Goal: Communication & Community: Participate in discussion

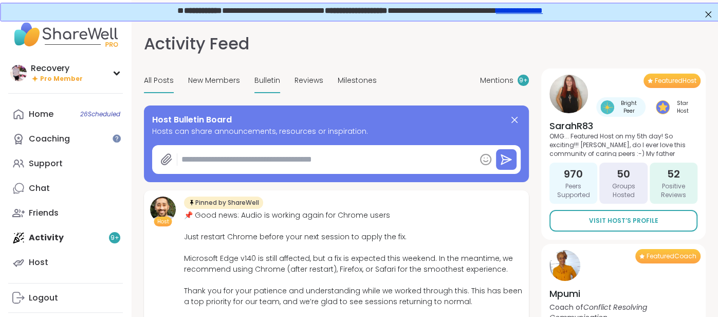
click at [271, 81] on span "Bulletin" at bounding box center [267, 80] width 26 height 11
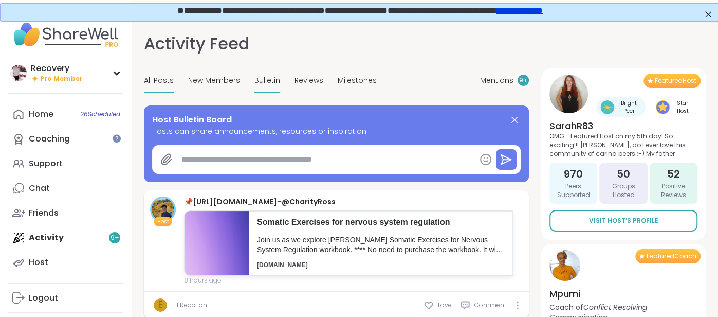
click at [171, 91] on div "All Posts" at bounding box center [159, 81] width 30 height 24
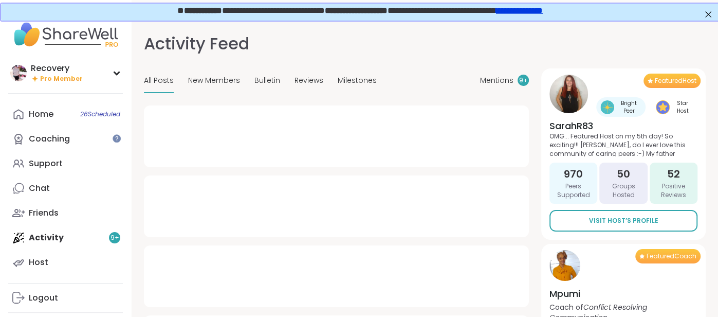
type textarea "*"
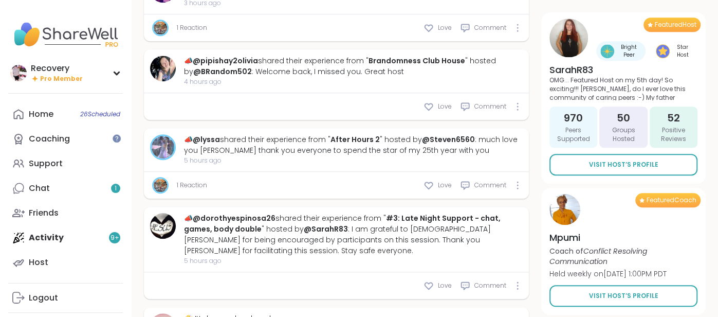
scroll to position [588, 0]
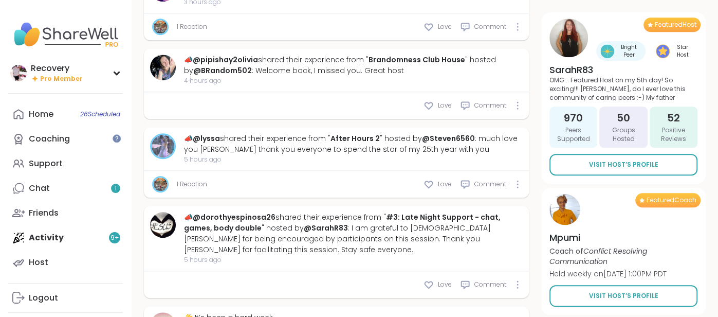
click at [220, 254] on div "📣 @dorothyespinosa26 shared their experience from " #3: Late Night Support - ch…" at bounding box center [336, 238] width 385 height 65
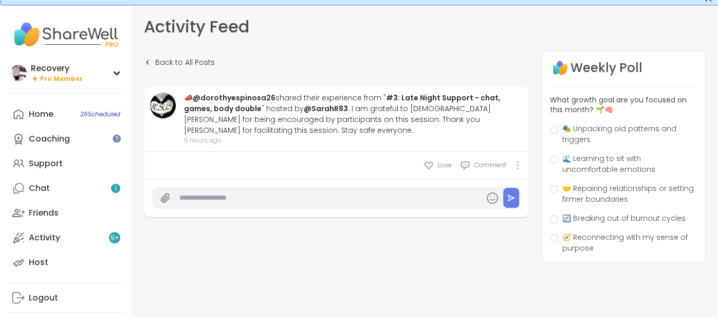
scroll to position [28, 0]
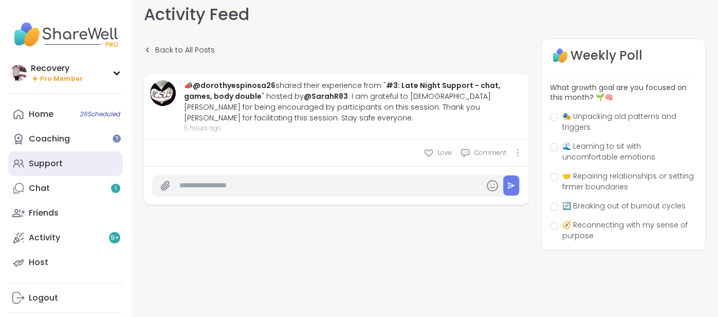
click at [57, 164] on div "Support" at bounding box center [46, 163] width 34 height 11
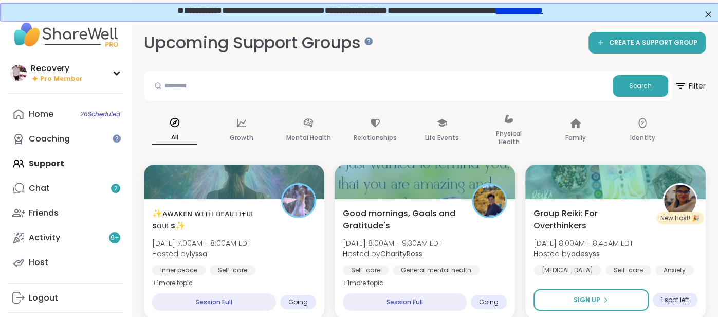
click at [234, 184] on div at bounding box center [234, 181] width 180 height 34
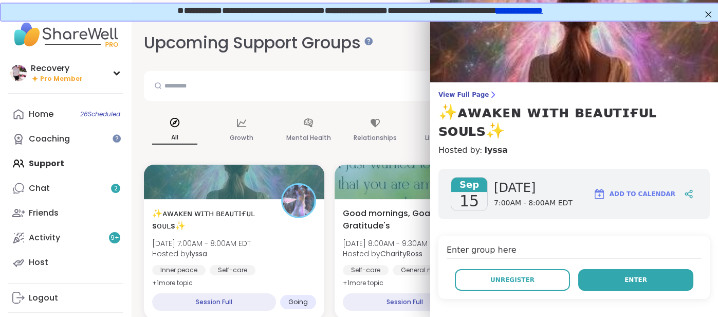
click at [606, 269] on button "Enter" at bounding box center [635, 280] width 115 height 22
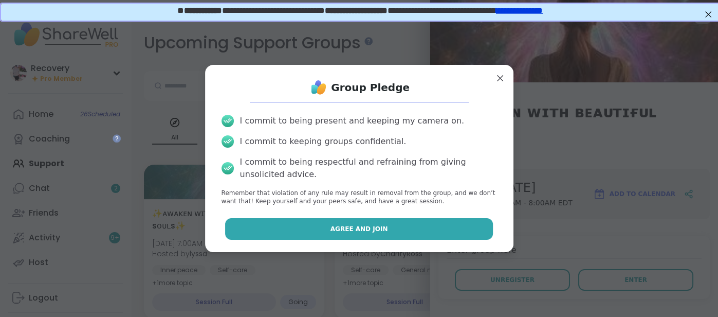
click at [472, 231] on button "Agree and Join" at bounding box center [359, 229] width 268 height 22
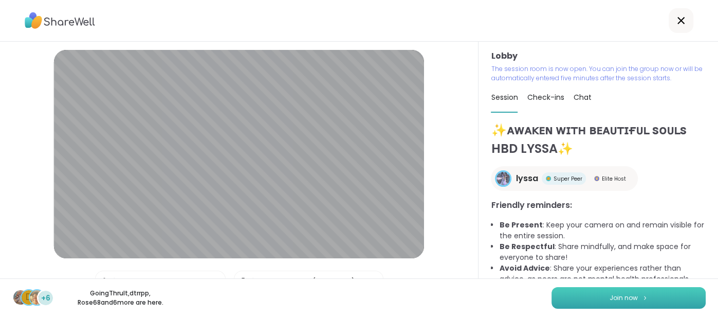
click at [654, 294] on button "Join now" at bounding box center [628, 298] width 154 height 22
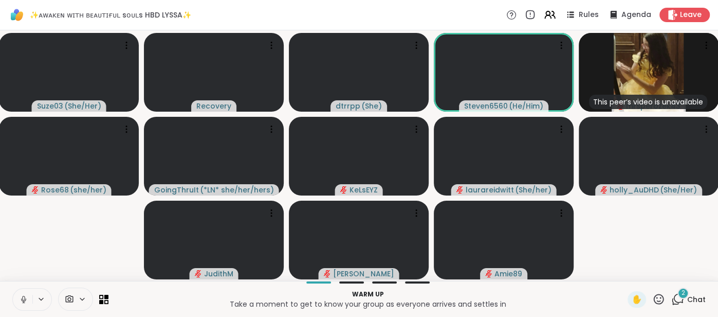
click at [696, 296] on span "Chat" at bounding box center [696, 299] width 18 height 10
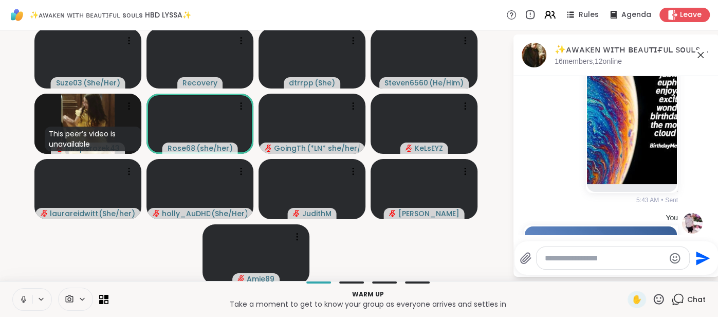
scroll to position [166, 0]
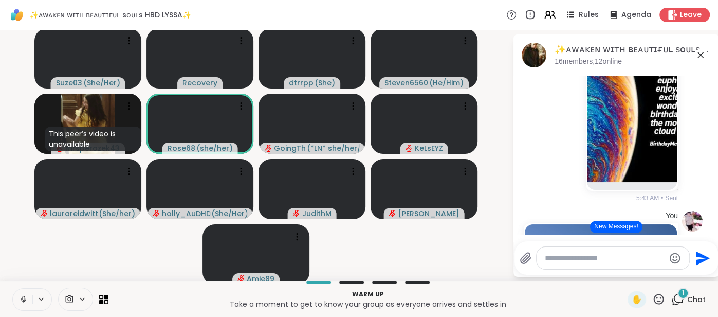
click at [630, 229] on button "New Messages!" at bounding box center [616, 226] width 52 height 12
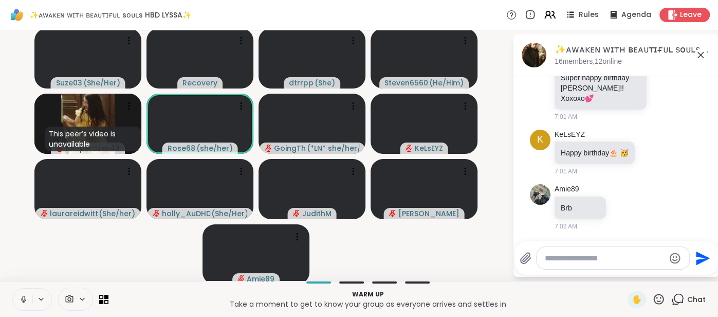
click at [698, 59] on icon at bounding box center [700, 55] width 12 height 12
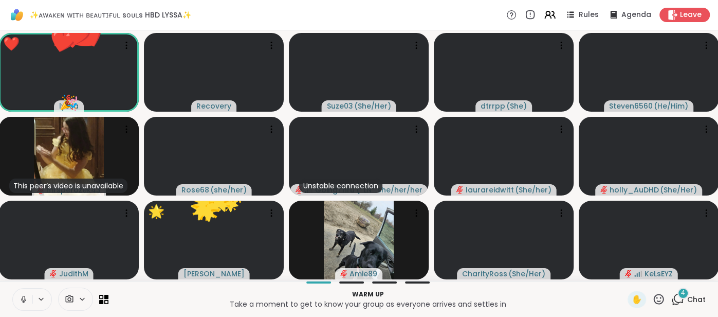
click at [656, 297] on icon at bounding box center [658, 298] width 13 height 13
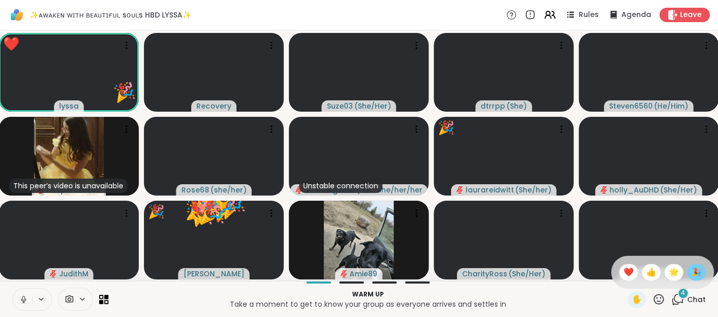
click at [699, 274] on span "🎉" at bounding box center [696, 272] width 10 height 12
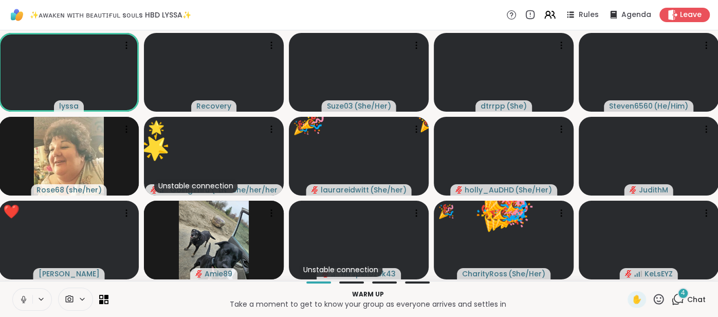
click at [12, 302] on div "Warm up Take a moment to get to know your group as everyone arrives and settles…" at bounding box center [359, 299] width 718 height 36
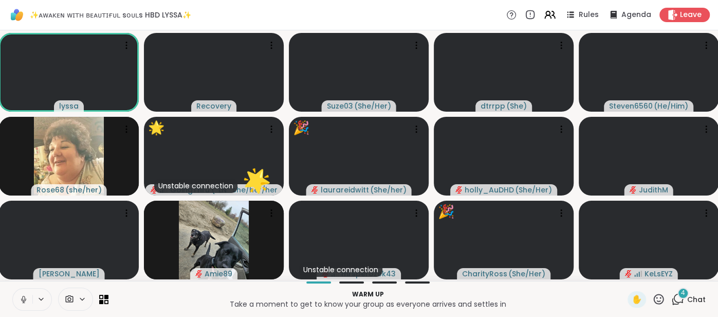
click at [17, 300] on button at bounding box center [23, 299] width 20 height 22
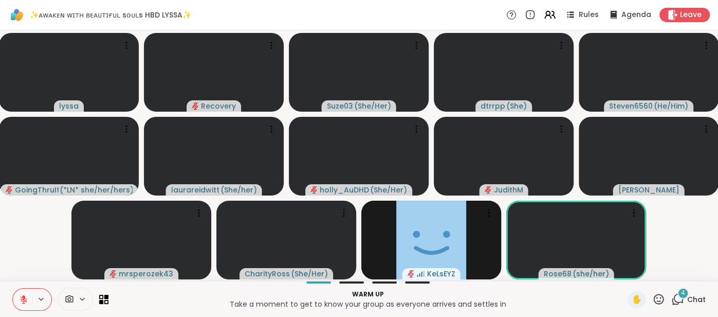
click at [24, 298] on icon at bounding box center [23, 296] width 3 height 4
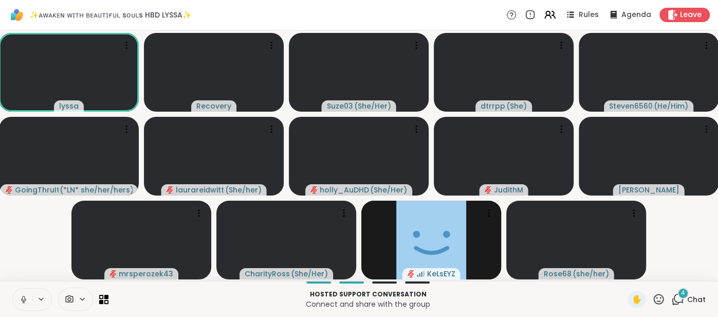
click at [23, 302] on icon at bounding box center [23, 302] width 1 height 2
click at [23, 302] on icon at bounding box center [23, 298] width 7 height 7
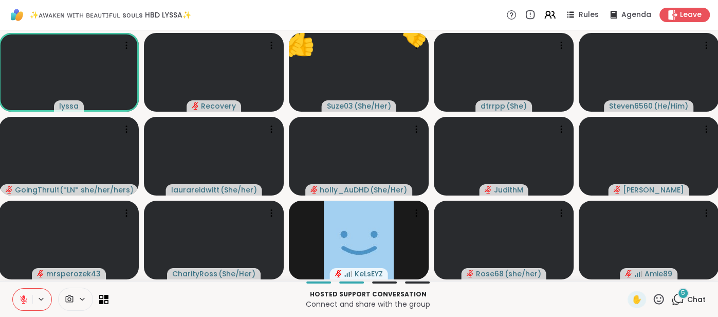
click at [18, 298] on button at bounding box center [23, 299] width 20 height 22
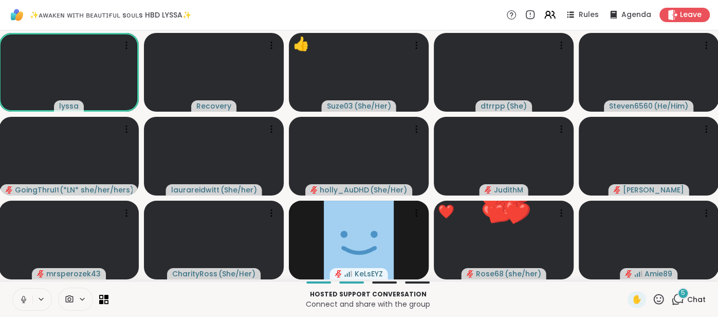
click at [16, 296] on button at bounding box center [23, 299] width 20 height 22
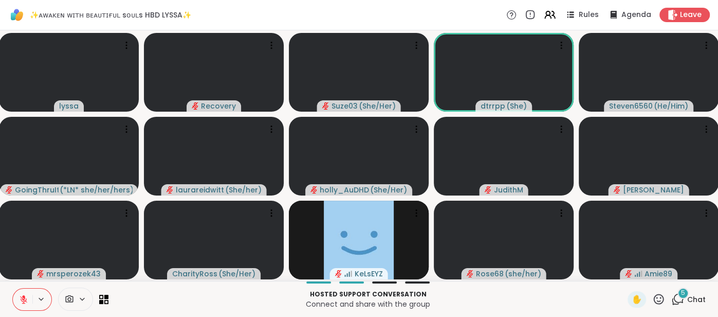
click at [22, 298] on icon at bounding box center [23, 298] width 9 height 9
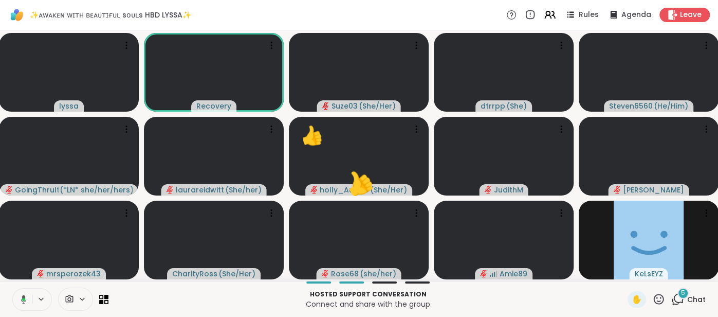
click at [18, 299] on icon at bounding box center [21, 298] width 9 height 9
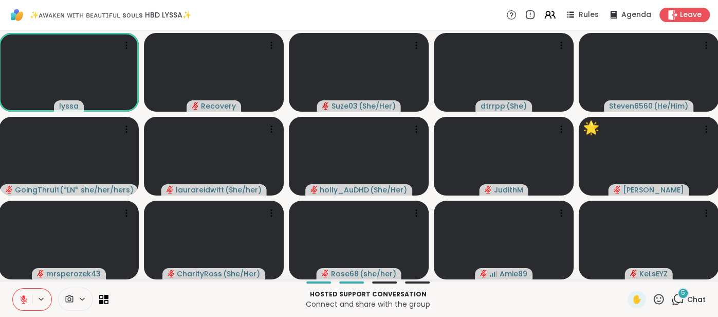
click at [655, 297] on icon at bounding box center [659, 298] width 10 height 10
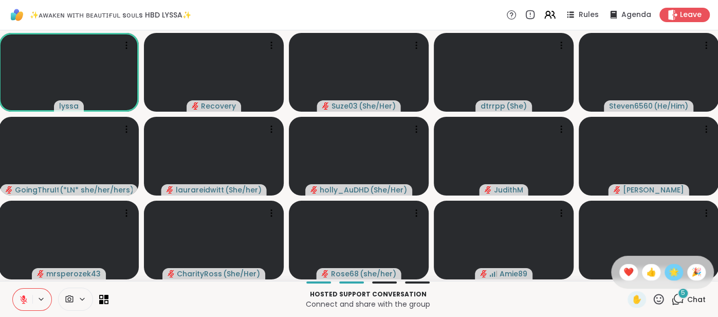
click at [672, 275] on span "🌟" at bounding box center [674, 272] width 10 height 12
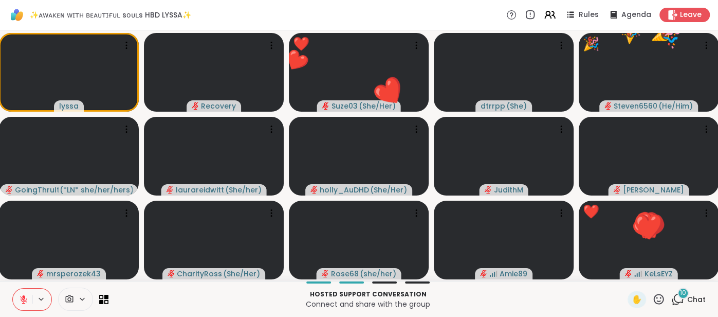
click at [19, 300] on icon at bounding box center [23, 298] width 9 height 9
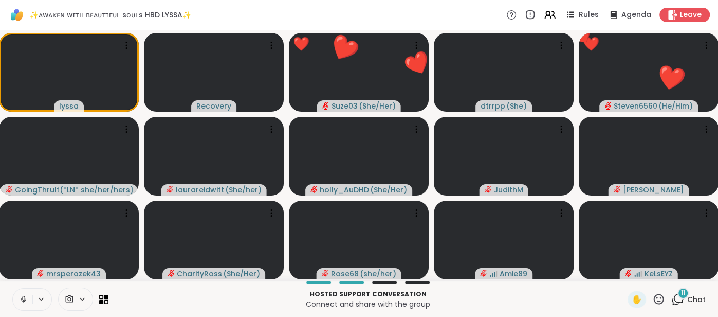
click at [19, 298] on icon at bounding box center [23, 298] width 9 height 9
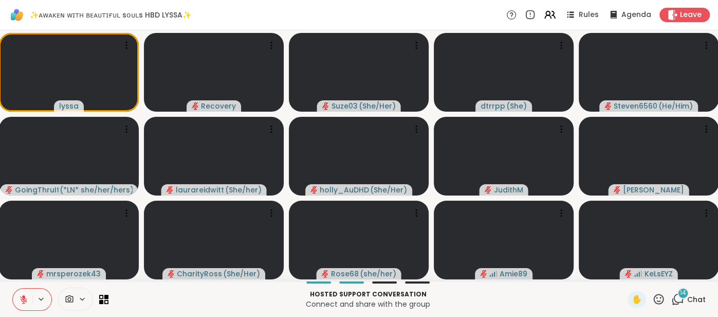
click at [658, 295] on icon at bounding box center [659, 298] width 10 height 10
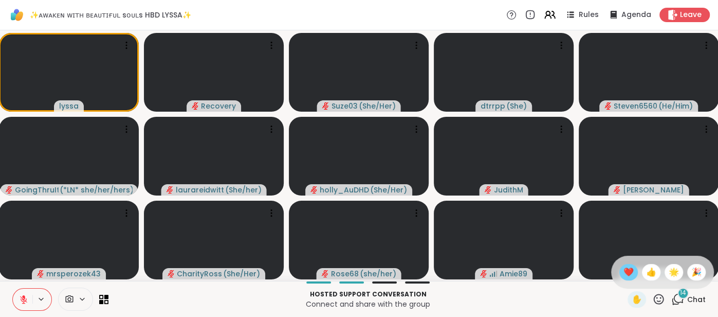
click at [629, 272] on span "❤️" at bounding box center [628, 272] width 10 height 12
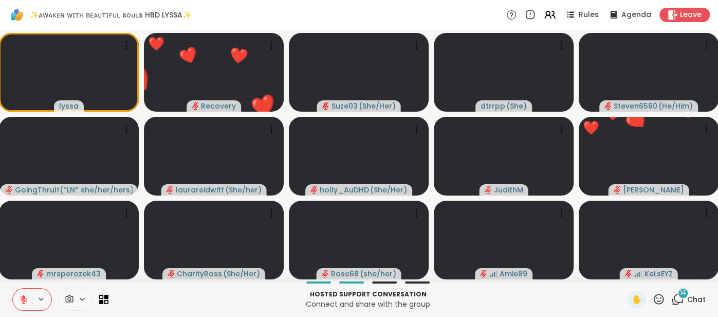
click at [660, 300] on icon at bounding box center [659, 298] width 10 height 10
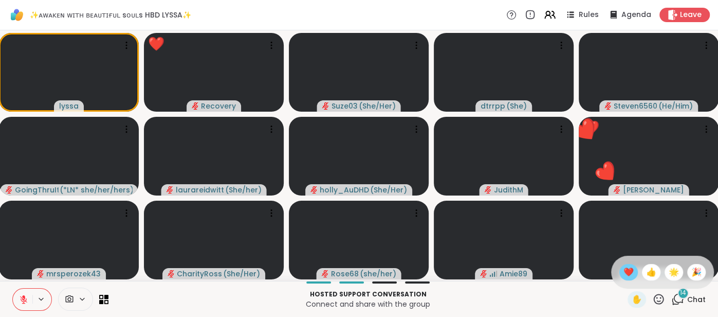
click at [631, 274] on span "❤️" at bounding box center [628, 272] width 10 height 12
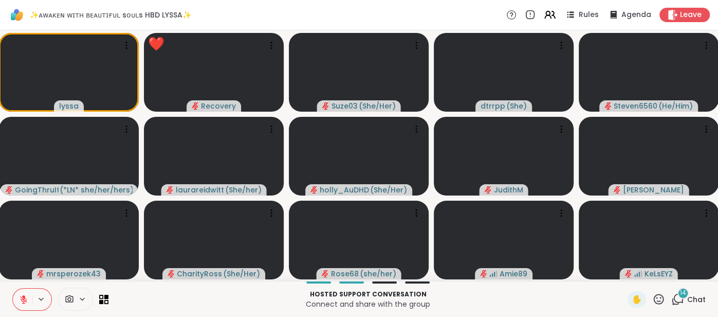
click at [658, 301] on icon at bounding box center [659, 298] width 10 height 10
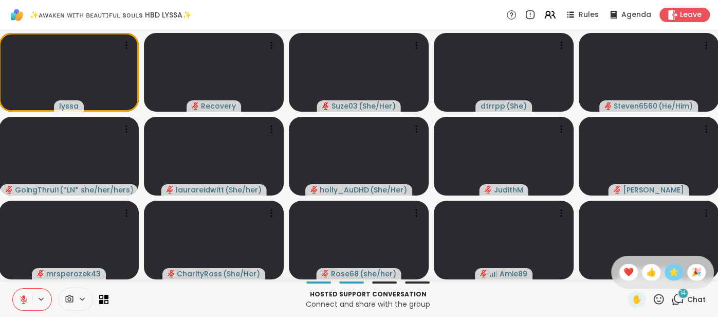
click at [674, 274] on span "🌟" at bounding box center [674, 272] width 10 height 12
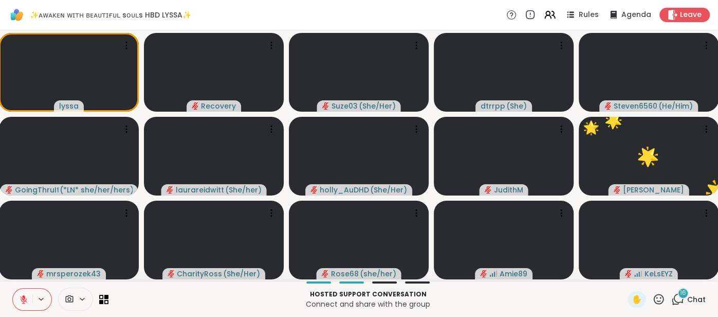
click at [695, 296] on span "Chat" at bounding box center [696, 299] width 18 height 10
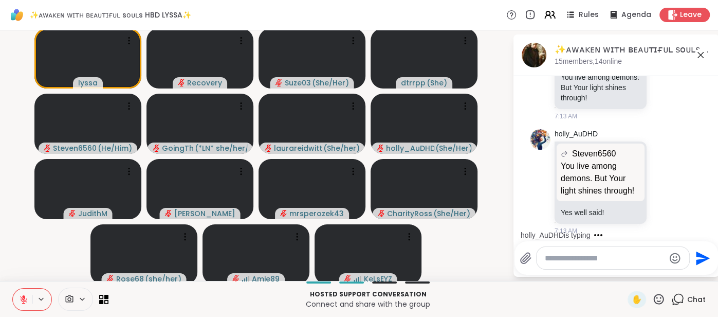
scroll to position [2500, 0]
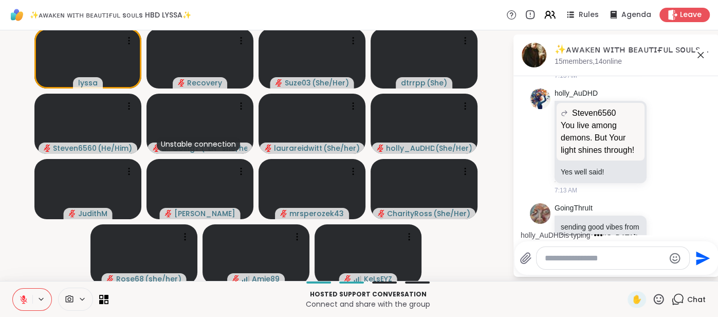
click at [22, 294] on icon at bounding box center [23, 298] width 9 height 9
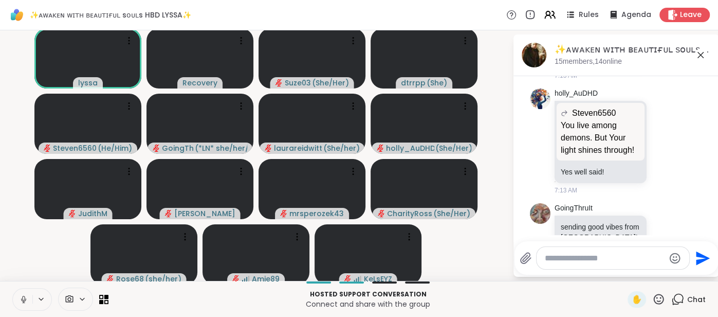
click at [20, 294] on icon at bounding box center [23, 298] width 9 height 9
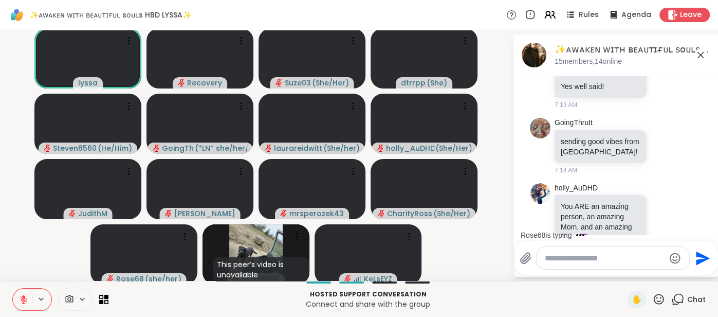
click at [19, 294] on icon at bounding box center [23, 298] width 9 height 9
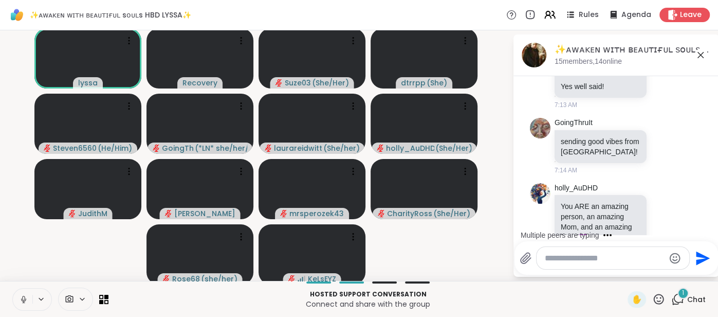
scroll to position [2814, 0]
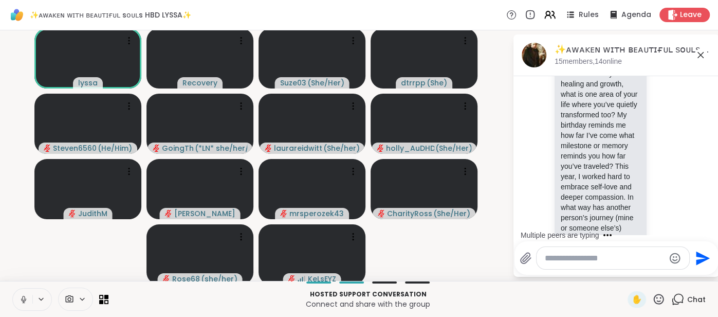
click at [19, 293] on button at bounding box center [23, 299] width 20 height 22
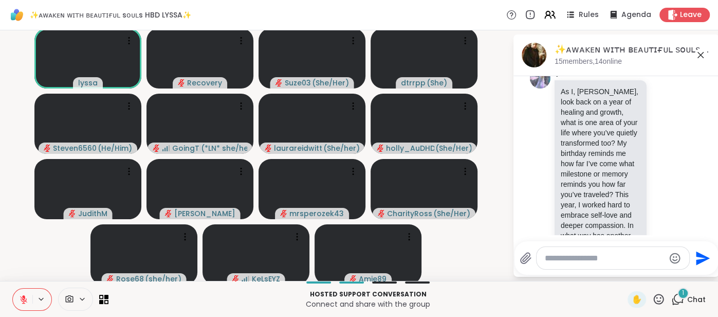
scroll to position [2955, 0]
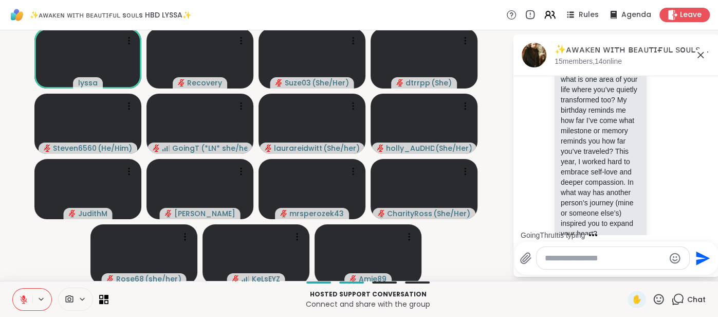
scroll to position [2839, 0]
click at [631, 307] on div "Hosted support conversation Connect and share with the group ✋ Chat" at bounding box center [359, 299] width 718 height 36
click at [633, 303] on span "✋" at bounding box center [637, 299] width 10 height 12
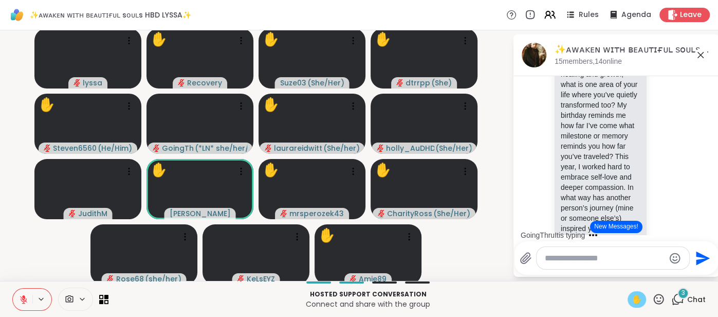
scroll to position [3073, 0]
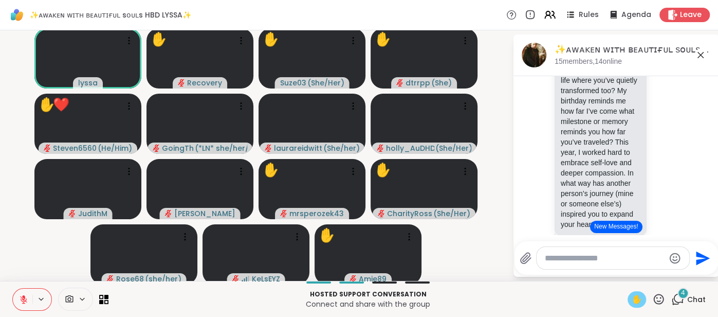
click at [22, 296] on icon at bounding box center [23, 296] width 3 height 4
click at [16, 297] on button at bounding box center [23, 299] width 20 height 22
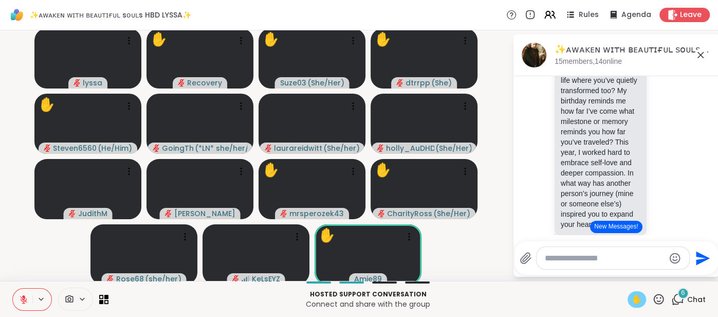
click at [638, 300] on span "✋" at bounding box center [637, 299] width 10 height 12
click at [701, 55] on icon at bounding box center [700, 55] width 12 height 12
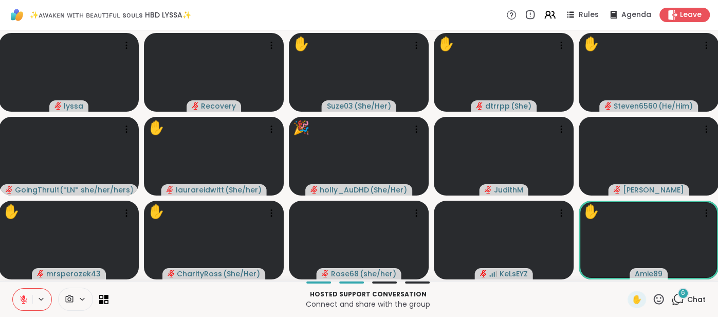
click at [693, 298] on span "Chat" at bounding box center [696, 299] width 18 height 10
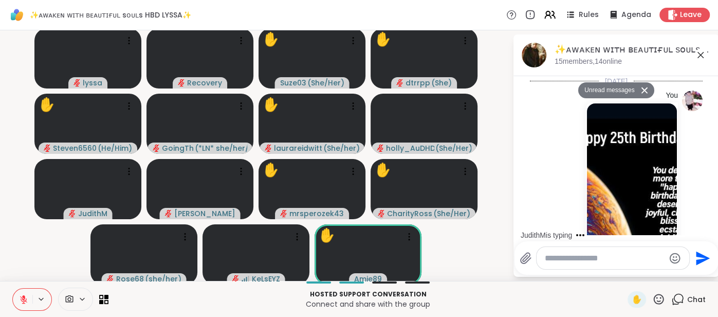
scroll to position [3733, 0]
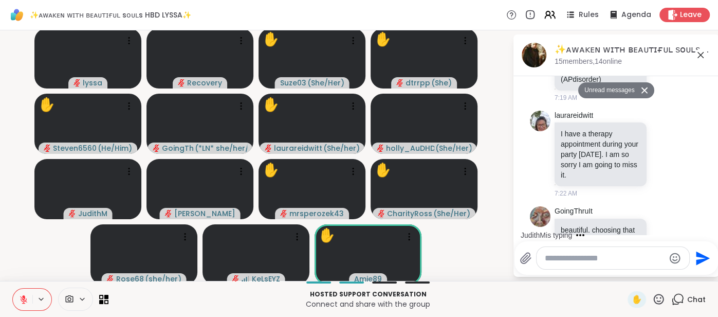
click at [661, 235] on icon at bounding box center [665, 239] width 8 height 8
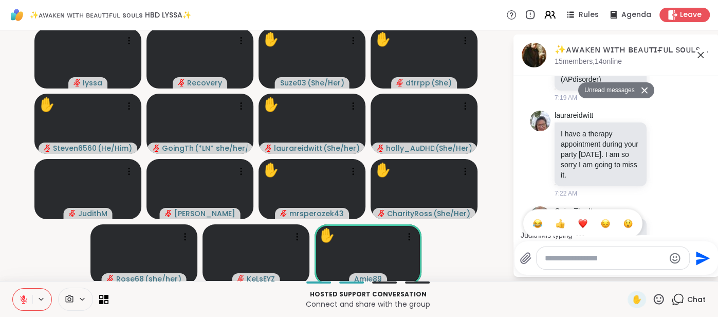
click at [536, 213] on button "Select Reaction: Joy" at bounding box center [537, 223] width 21 height 21
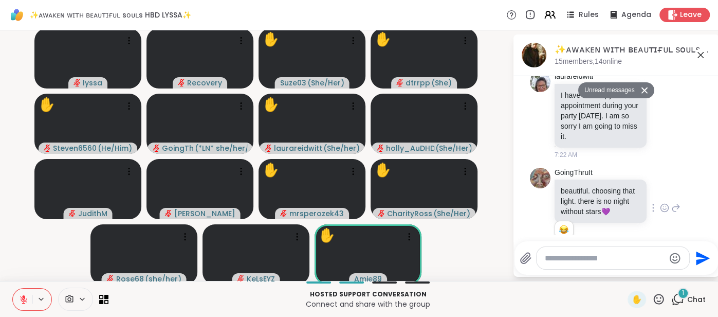
scroll to position [3788, 0]
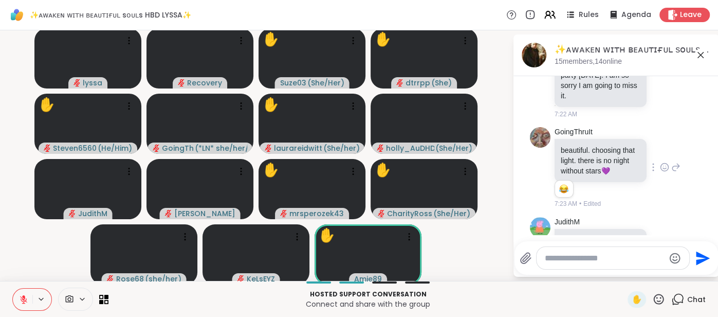
click at [574, 258] on textarea "Type your message" at bounding box center [605, 258] width 120 height 10
type textarea "***"
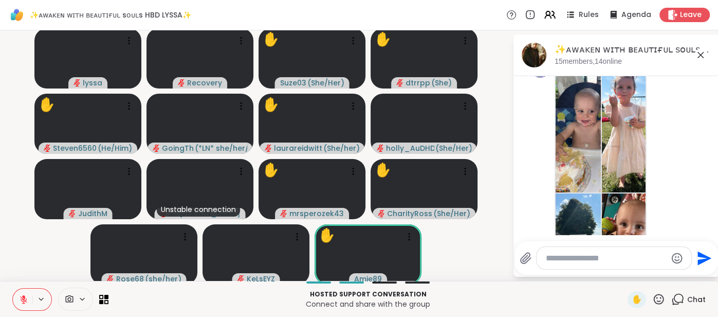
scroll to position [4439, 0]
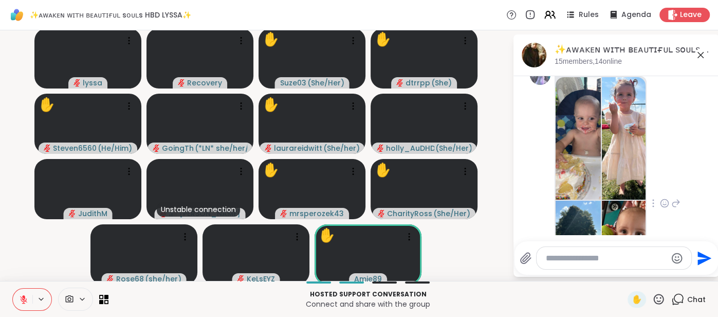
click at [615, 200] on img at bounding box center [624, 261] width 45 height 122
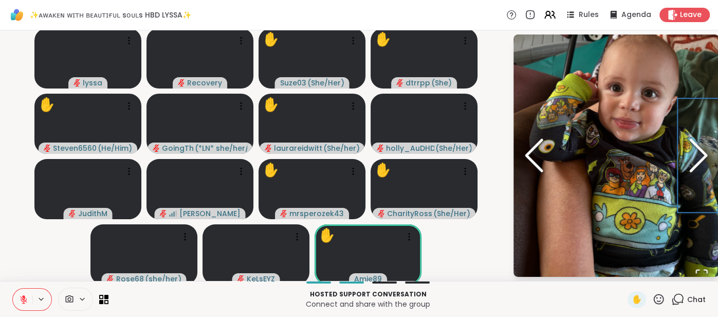
click at [695, 153] on icon "Next Slide" at bounding box center [698, 155] width 31 height 62
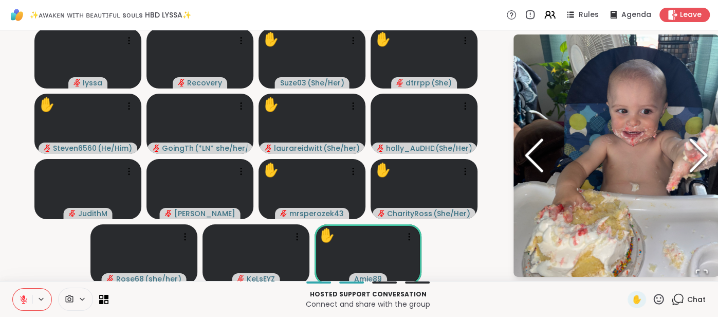
click at [690, 151] on icon "Next Slide" at bounding box center [698, 155] width 31 height 62
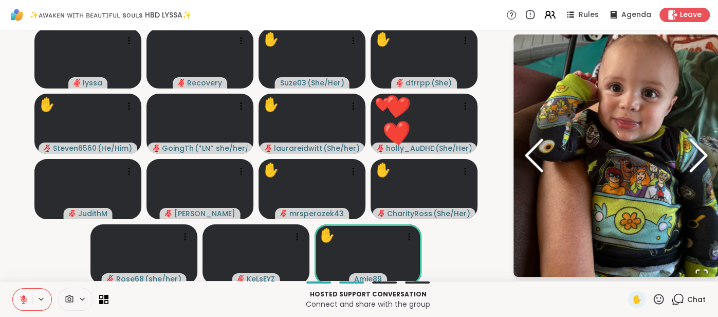
click at [691, 156] on icon "Next Slide" at bounding box center [698, 155] width 31 height 62
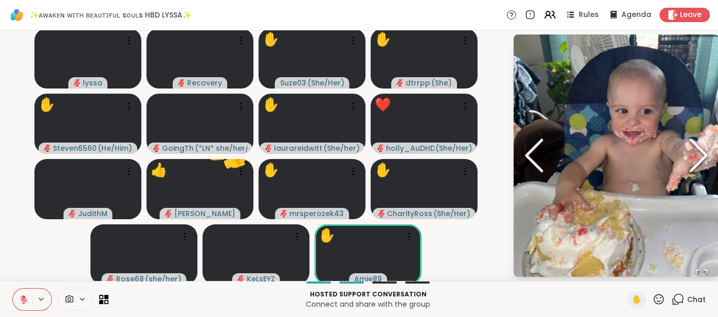
click at [692, 156] on icon "Next Slide" at bounding box center [698, 155] width 31 height 62
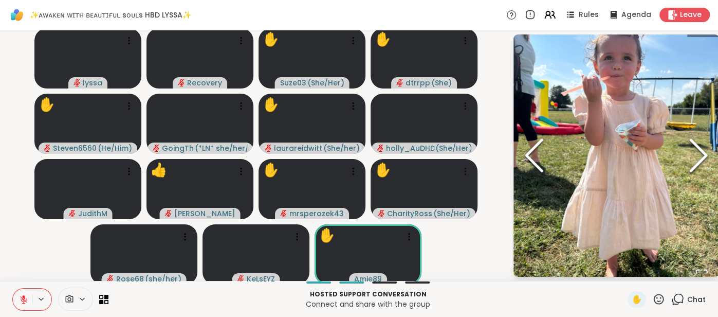
click at [692, 156] on icon "Next Slide" at bounding box center [698, 155] width 31 height 62
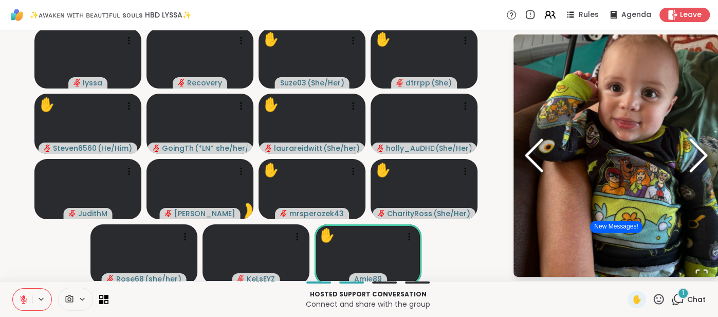
click at [534, 156] on icon "Previous Slide" at bounding box center [533, 155] width 31 height 62
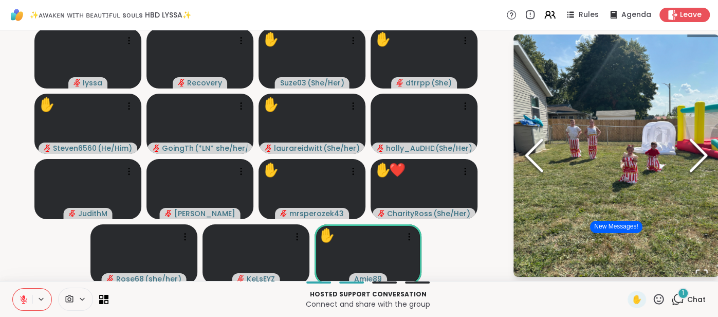
click at [528, 162] on icon "Previous Slide" at bounding box center [533, 155] width 31 height 62
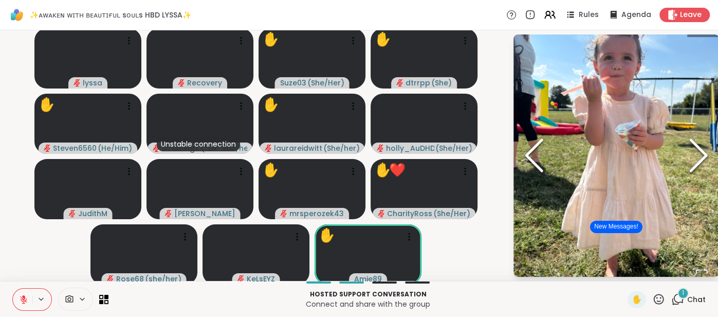
click at [529, 166] on icon "Previous Slide" at bounding box center [533, 155] width 31 height 62
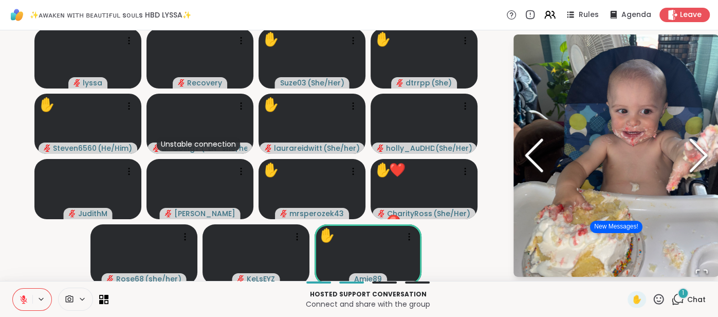
click at [530, 165] on icon "Previous Slide" at bounding box center [533, 155] width 31 height 62
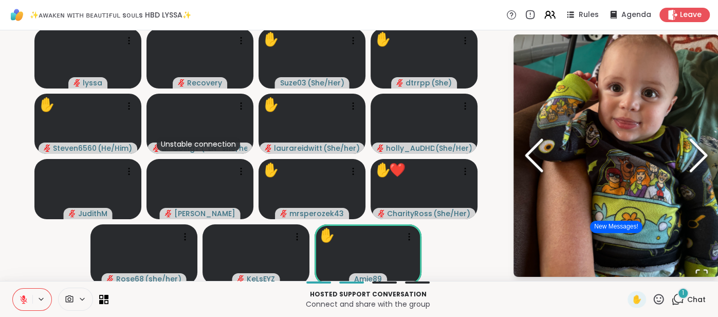
click at [530, 164] on icon "Previous Slide" at bounding box center [533, 155] width 31 height 62
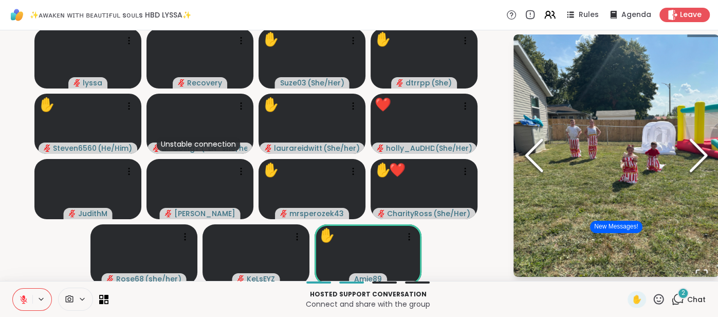
click at [695, 42] on img "Go to Slide 3" at bounding box center [616, 155] width 206 height 274
click at [694, 41] on img "Go to Slide 3" at bounding box center [616, 155] width 206 height 274
click at [695, 302] on span "Chat" at bounding box center [696, 299] width 18 height 10
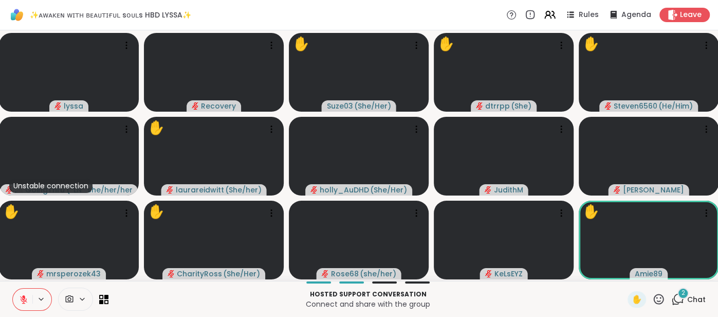
click at [694, 299] on span "Chat" at bounding box center [696, 299] width 18 height 10
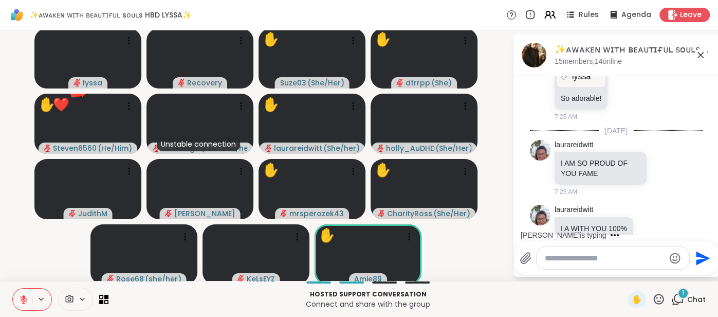
scroll to position [4782, 0]
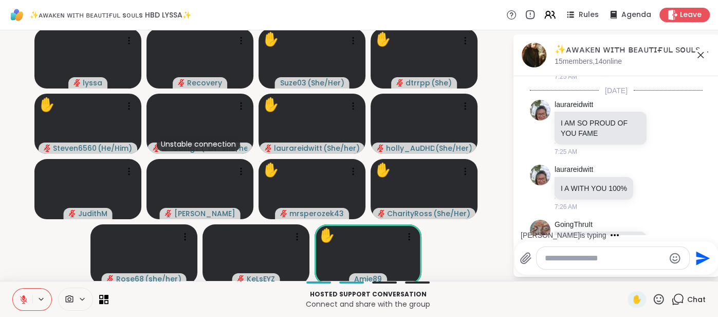
click at [557, 262] on textarea "Type your message" at bounding box center [605, 258] width 120 height 10
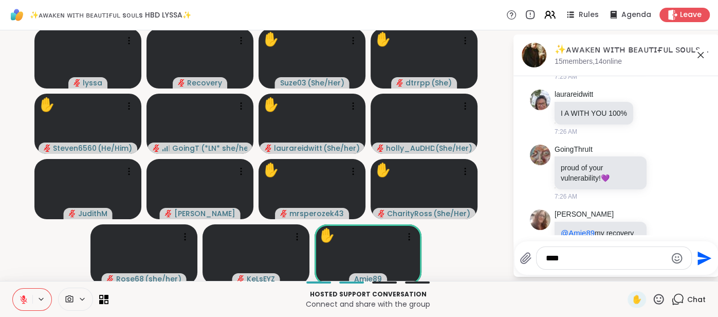
scroll to position [4872, 0]
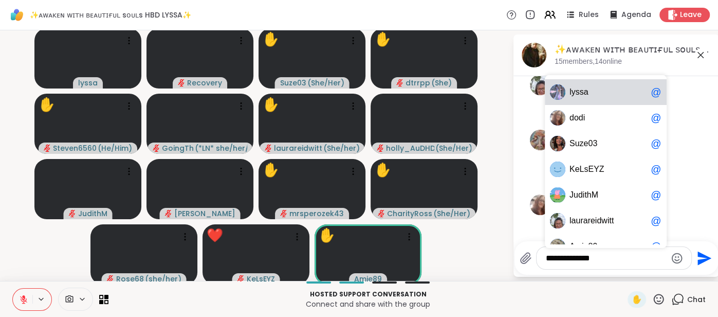
click at [571, 87] on span "y" at bounding box center [573, 92] width 4 height 10
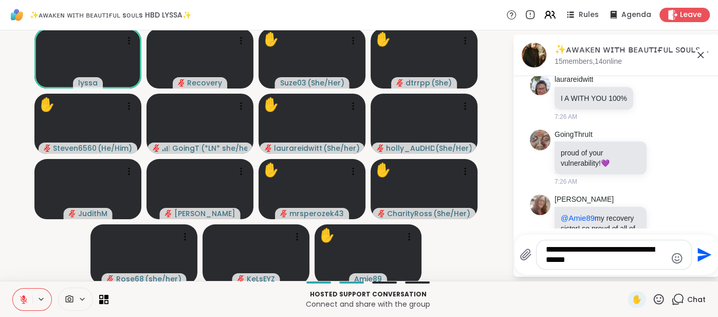
type textarea "**********"
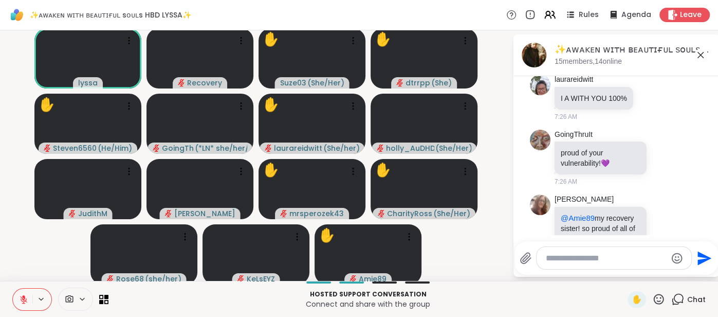
scroll to position [4937, 0]
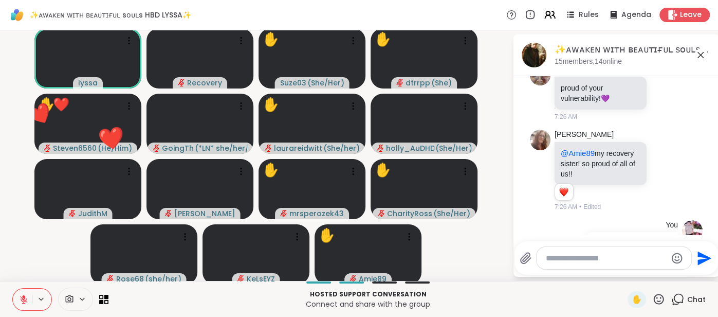
click at [700, 55] on icon at bounding box center [700, 55] width 12 height 12
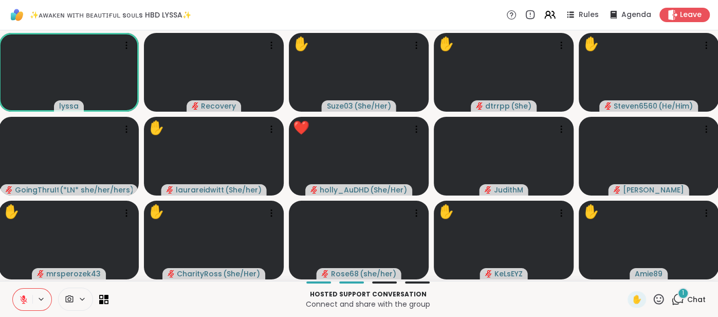
click at [698, 295] on span "Chat" at bounding box center [696, 299] width 18 height 10
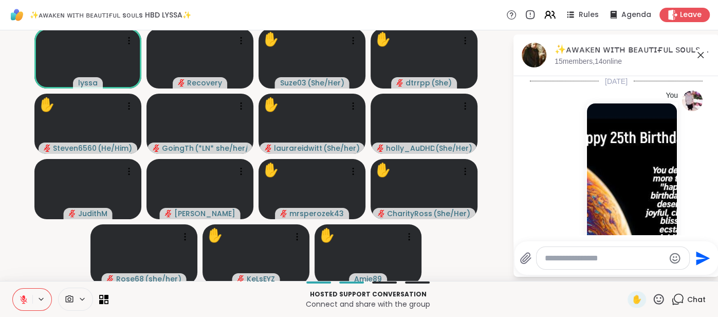
scroll to position [5046, 0]
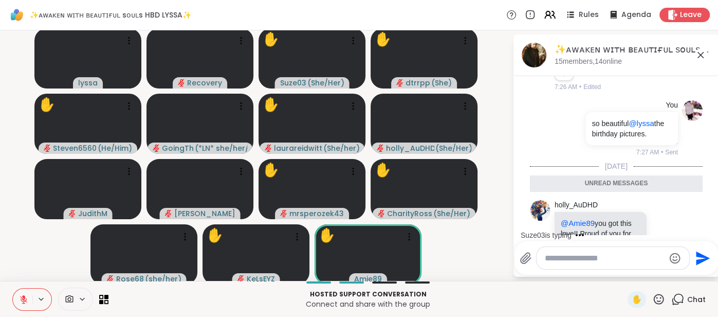
click at [578, 261] on textarea "Type your message" at bounding box center [605, 258] width 120 height 10
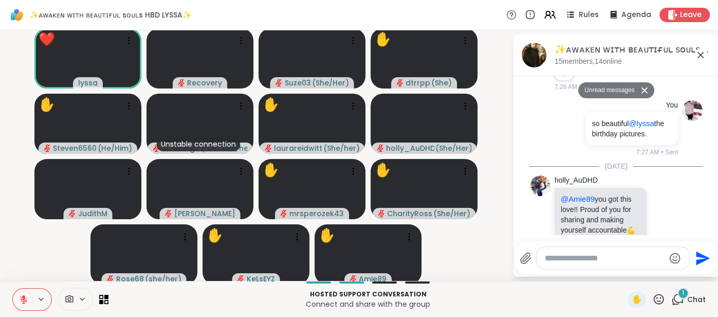
scroll to position [5308, 0]
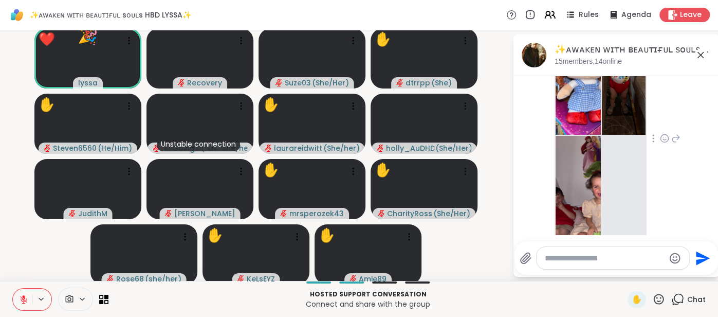
click at [588, 154] on img at bounding box center [577, 197] width 45 height 122
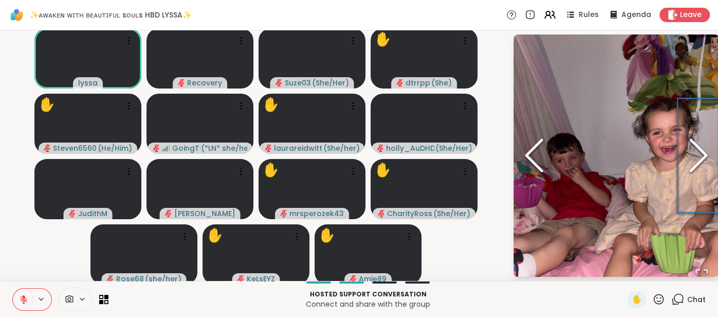
click at [693, 154] on icon "Next Slide" at bounding box center [698, 155] width 31 height 62
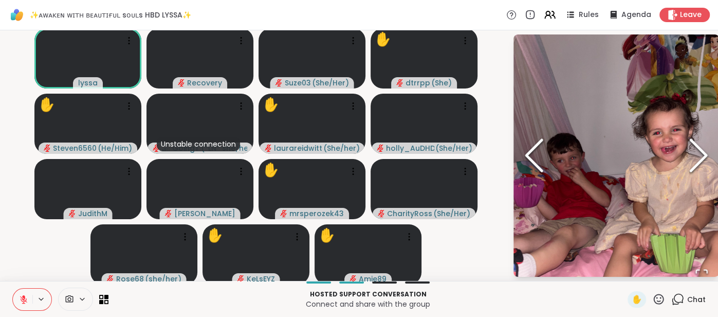
scroll to position [5323, 0]
click at [695, 154] on icon "Next Slide" at bounding box center [698, 155] width 31 height 62
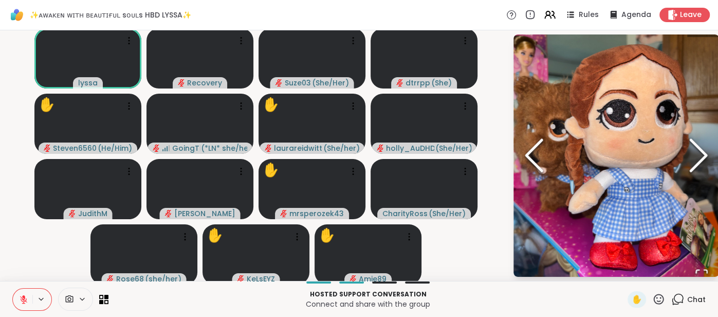
click at [692, 155] on icon "Next Slide" at bounding box center [698, 155] width 31 height 62
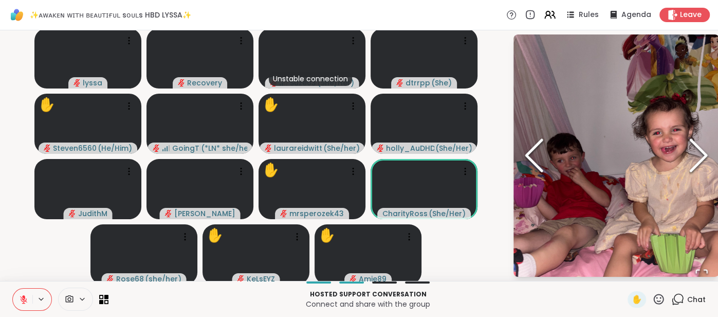
click at [692, 153] on icon "Next Slide" at bounding box center [698, 155] width 31 height 62
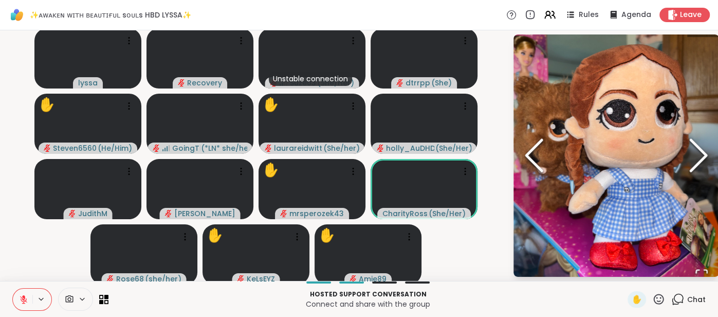
scroll to position [5337, 0]
click at [695, 155] on icon "Next Slide" at bounding box center [698, 155] width 31 height 62
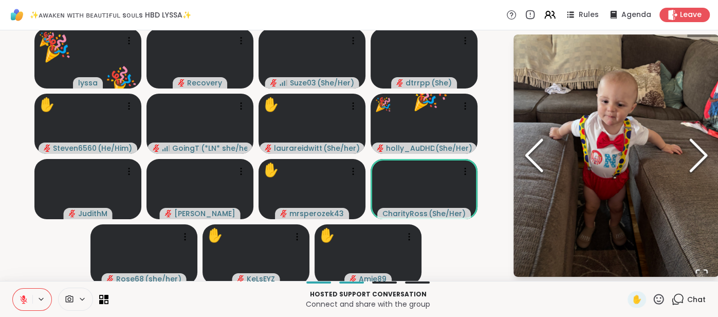
click at [694, 154] on icon "Next Slide" at bounding box center [698, 155] width 31 height 62
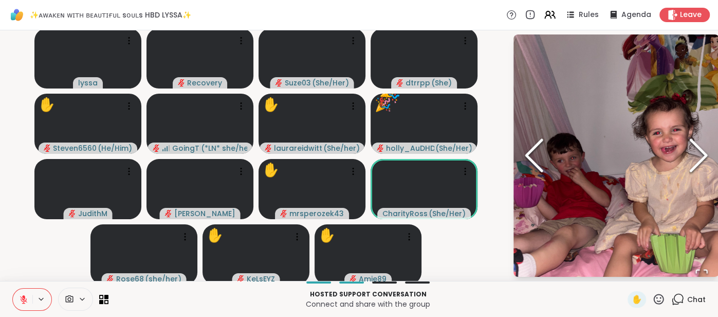
click at [690, 156] on icon "Next Slide" at bounding box center [698, 155] width 31 height 62
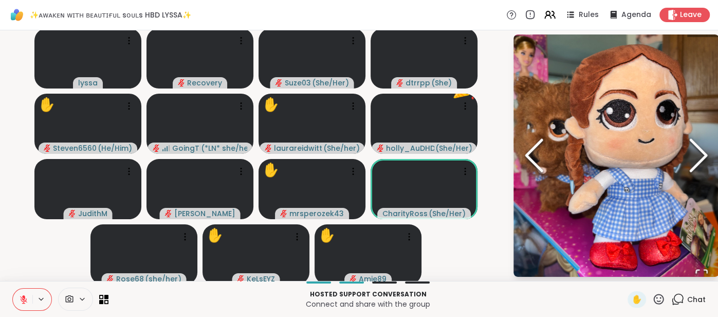
click at [689, 157] on icon "Next Slide" at bounding box center [698, 155] width 31 height 62
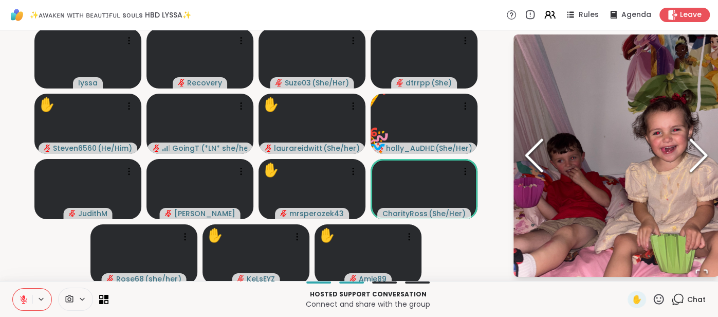
click at [687, 161] on icon "Next Slide" at bounding box center [698, 155] width 31 height 62
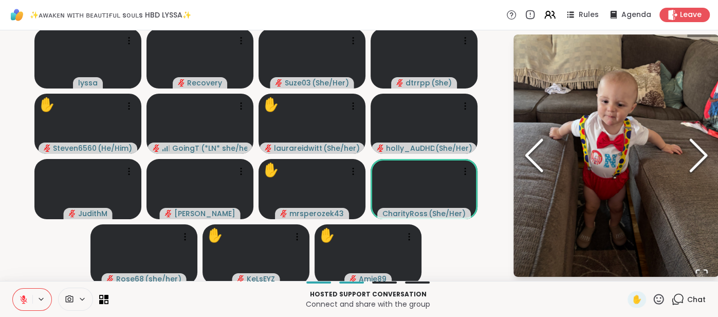
scroll to position [5352, 0]
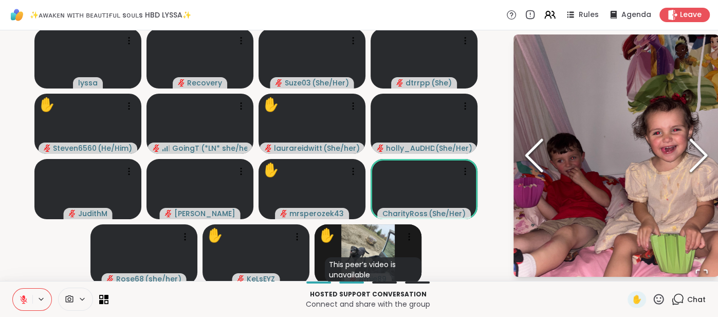
click at [694, 295] on span "Chat" at bounding box center [696, 299] width 18 height 10
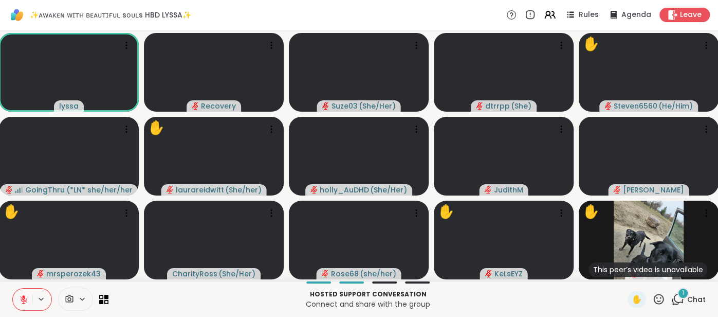
click at [656, 297] on icon at bounding box center [658, 298] width 13 height 13
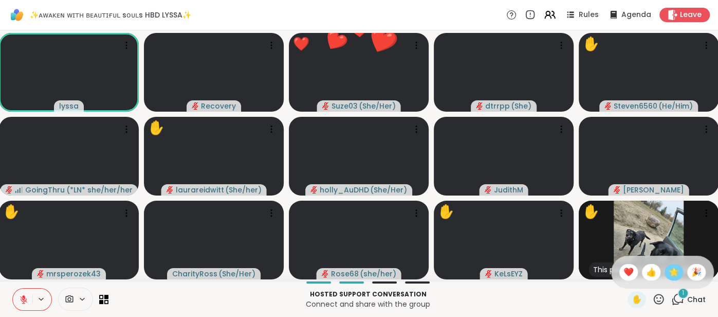
click at [672, 277] on span "🌟" at bounding box center [674, 272] width 10 height 12
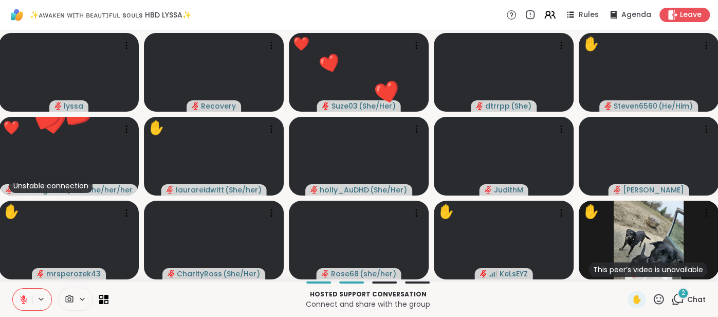
click at [700, 299] on span "Chat" at bounding box center [696, 299] width 18 height 10
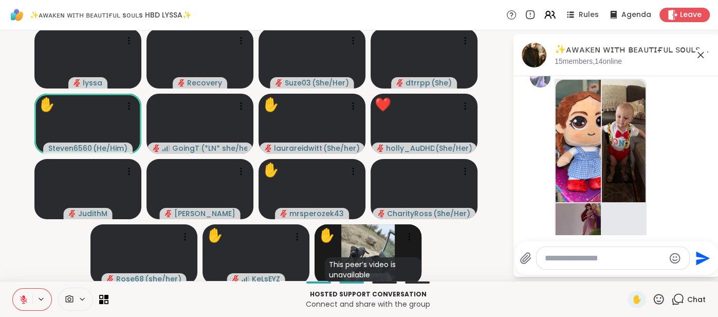
scroll to position [5272, 0]
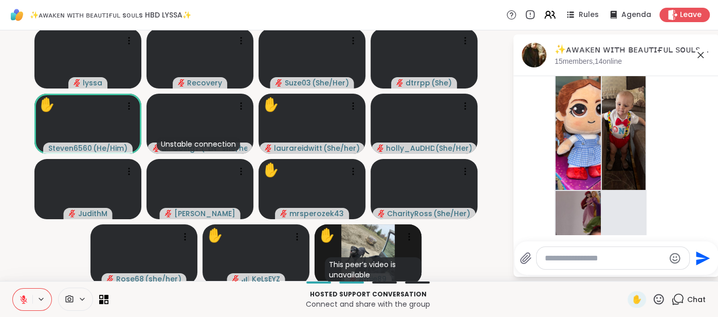
click at [700, 60] on icon at bounding box center [700, 55] width 12 height 12
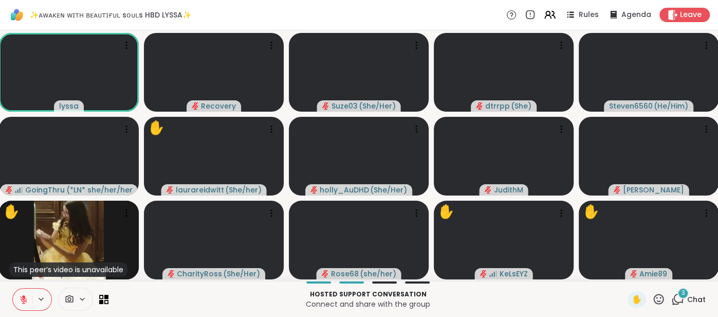
click at [693, 304] on span "Chat" at bounding box center [696, 299] width 18 height 10
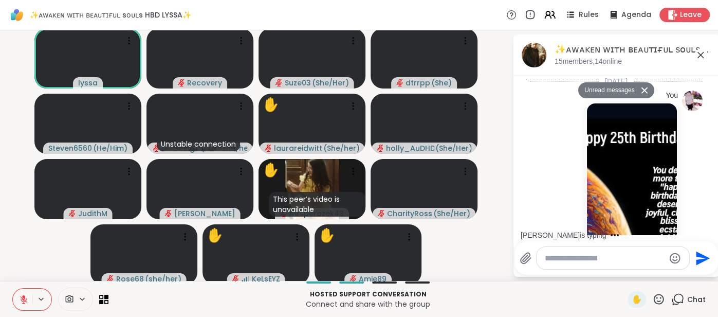
scroll to position [5862, 0]
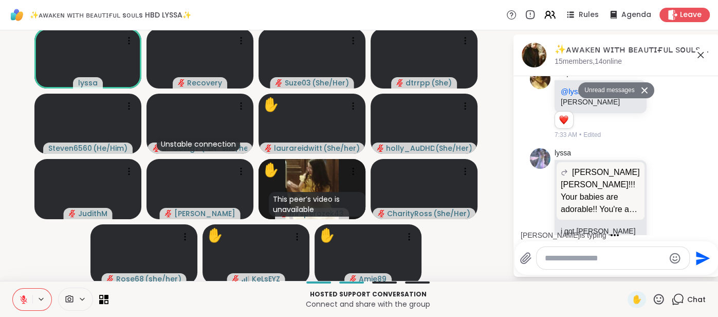
click at [570, 261] on textarea "Type your message" at bounding box center [605, 258] width 120 height 10
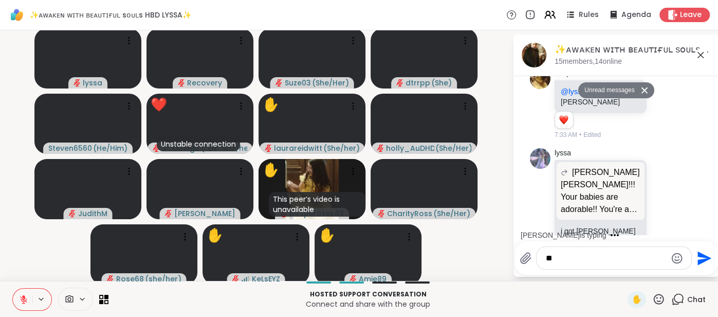
type textarea "***"
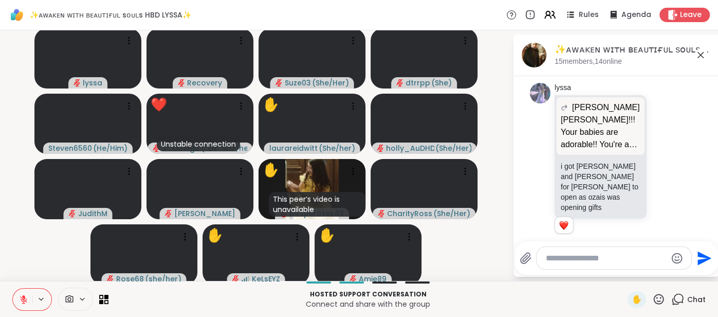
scroll to position [5957, 0]
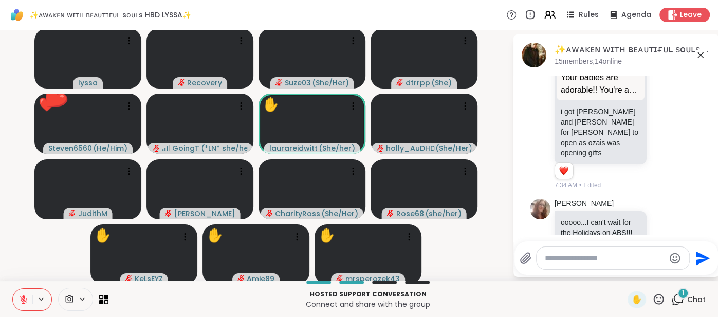
scroll to position [6021, 0]
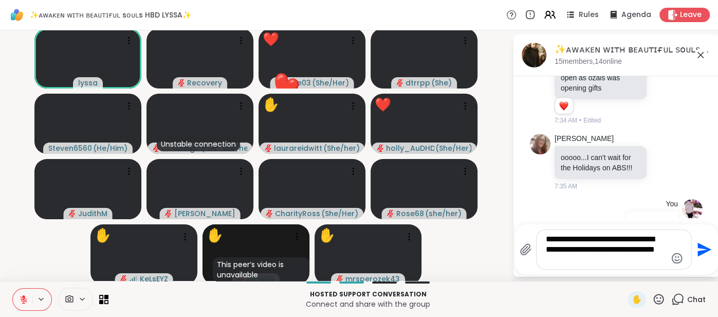
type textarea "**********"
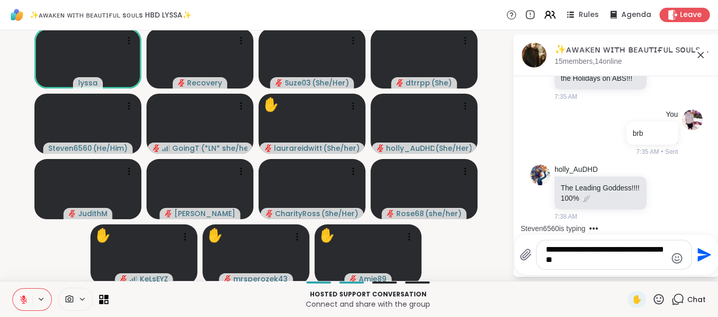
scroll to position [0, 0]
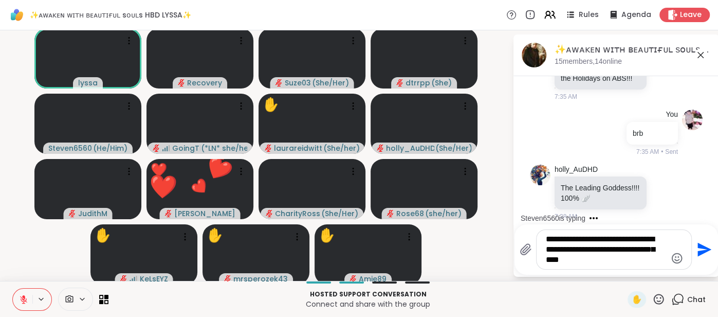
type textarea "**********"
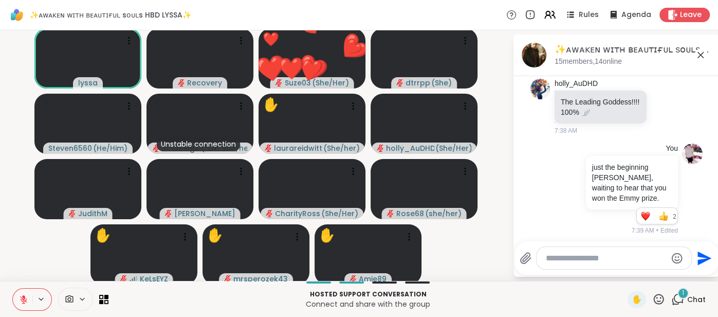
scroll to position [6261, 0]
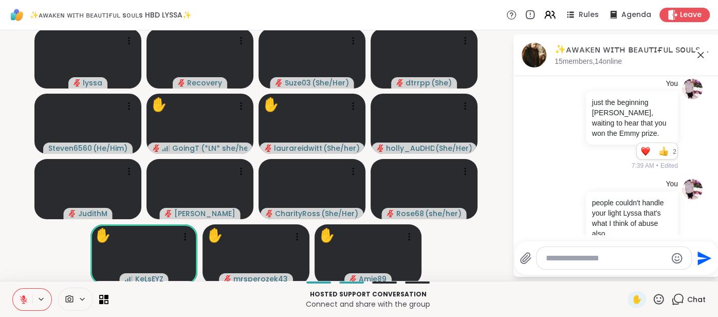
click at [664, 302] on icon at bounding box center [664, 307] width 9 height 10
click at [536, 281] on button "Select Reaction: Joy" at bounding box center [537, 291] width 21 height 21
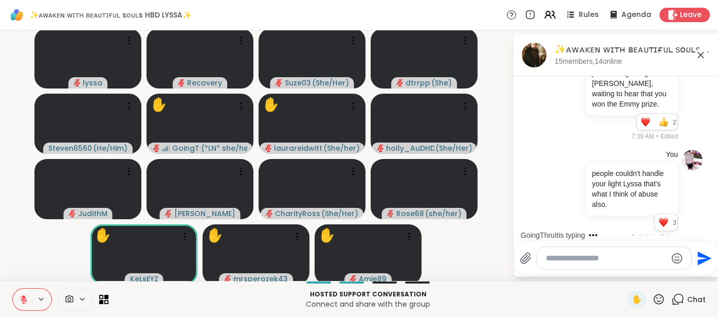
click at [552, 256] on textarea "Type your message" at bounding box center [606, 258] width 120 height 10
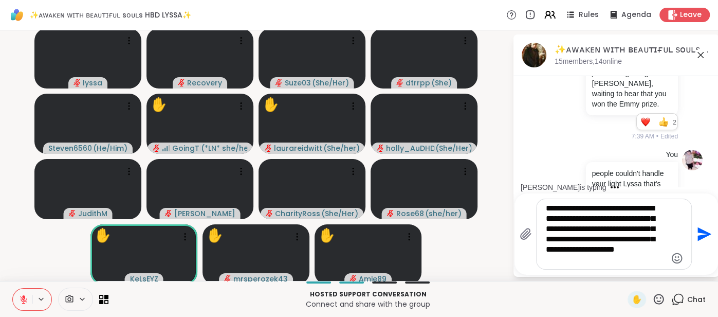
type textarea "**********"
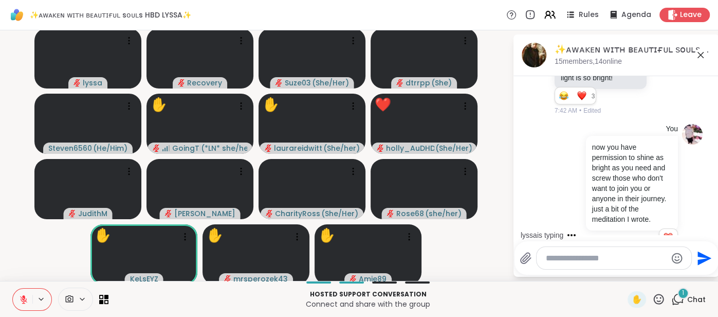
scroll to position [6611, 0]
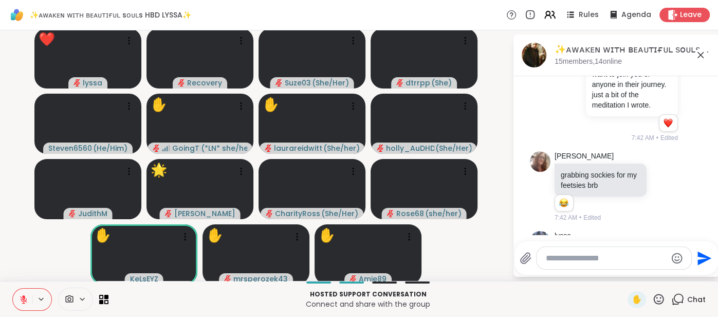
click at [597, 262] on p "just the beginning [PERSON_NAME], waiting to hear that you won the Emmy prize." at bounding box center [601, 280] width 80 height 37
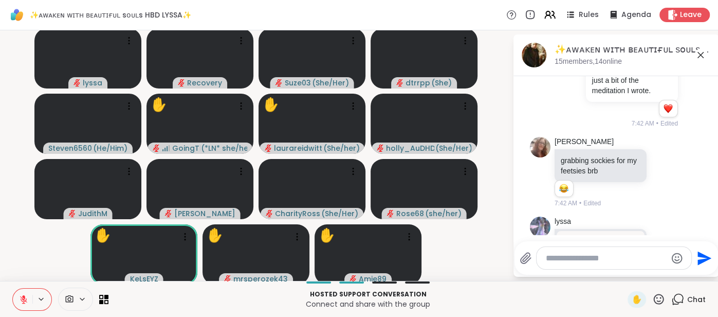
click at [661, 265] on icon at bounding box center [665, 269] width 8 height 8
click at [536, 242] on button "Select Reaction: Joy" at bounding box center [537, 252] width 21 height 21
click at [550, 254] on textarea "Type your message" at bounding box center [606, 258] width 120 height 10
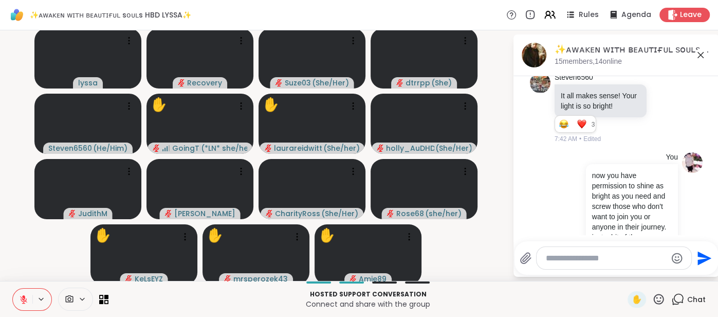
scroll to position [6472, 0]
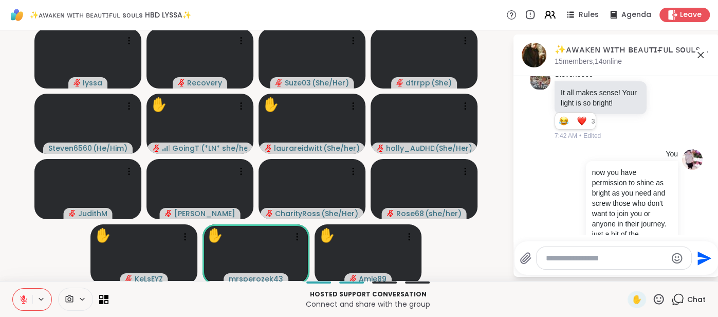
click at [695, 61] on div "✨ᴀᴡᴀᴋᴇɴ ᴡɪᴛʜ ʙᴇᴀᴜᴛɪғᴜʟ sᴏᴜʟs HBD LYSSA✨, Sep 15 15 members, 14 online" at bounding box center [632, 54] width 156 height 23
click at [698, 58] on icon at bounding box center [700, 55] width 12 height 12
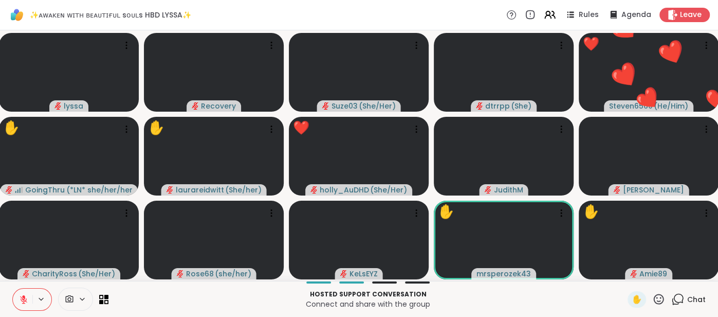
click at [660, 303] on icon at bounding box center [659, 298] width 10 height 10
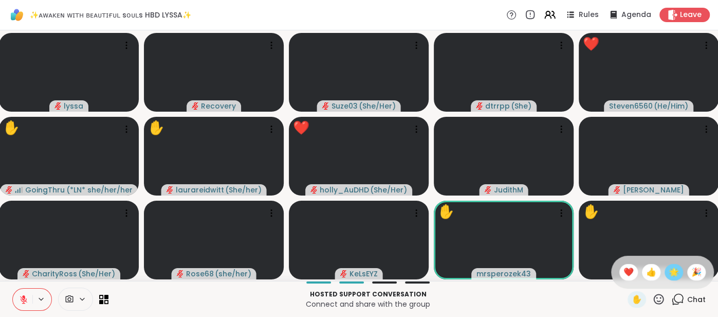
click at [666, 277] on div "🌟" at bounding box center [673, 272] width 18 height 16
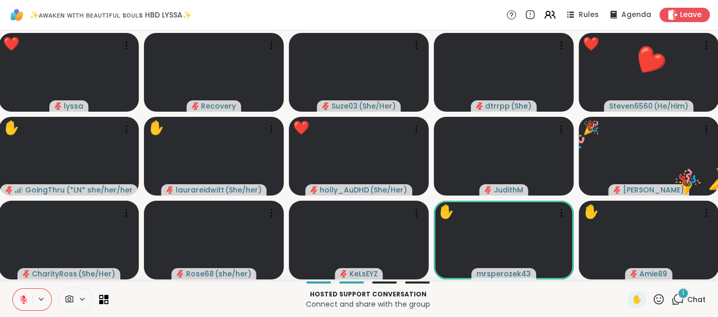
click at [692, 299] on span "Chat" at bounding box center [696, 299] width 18 height 10
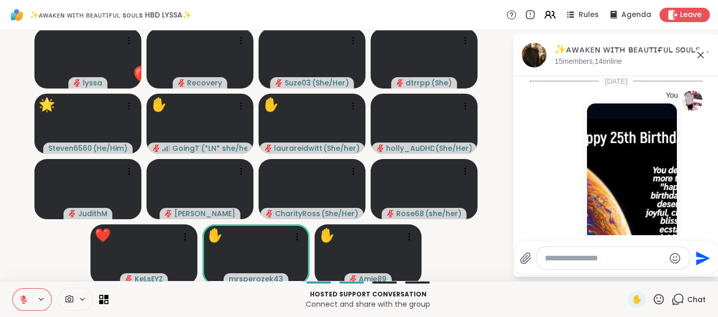
scroll to position [6719, 0]
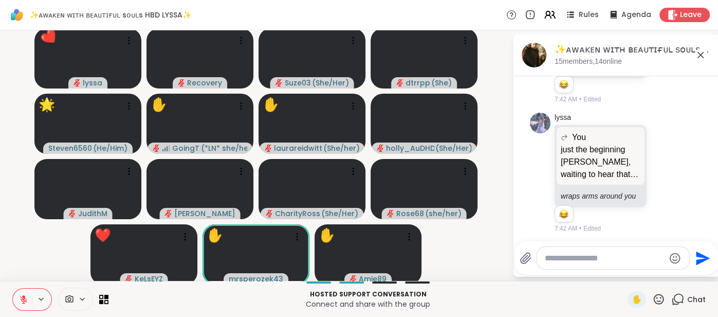
click at [574, 265] on div at bounding box center [612, 258] width 153 height 22
click at [568, 258] on textarea "Type your message" at bounding box center [605, 258] width 120 height 10
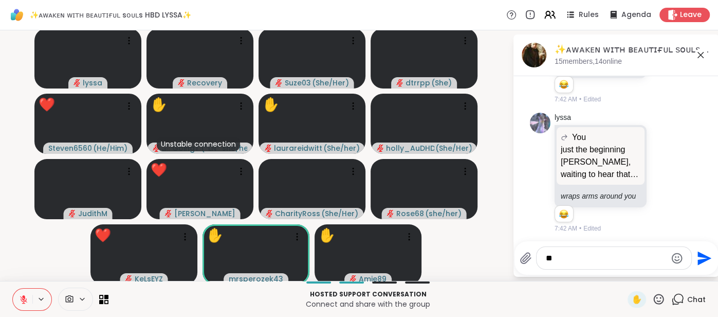
type textarea "***"
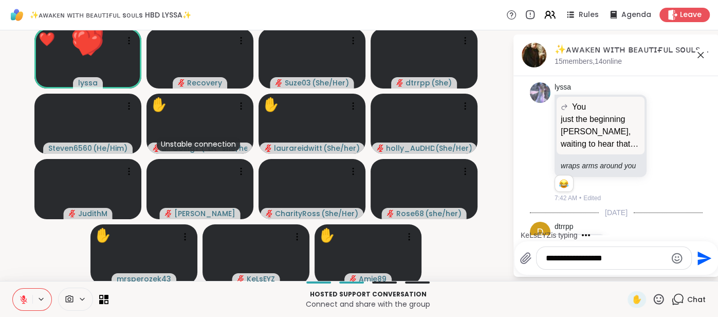
type textarea "**********"
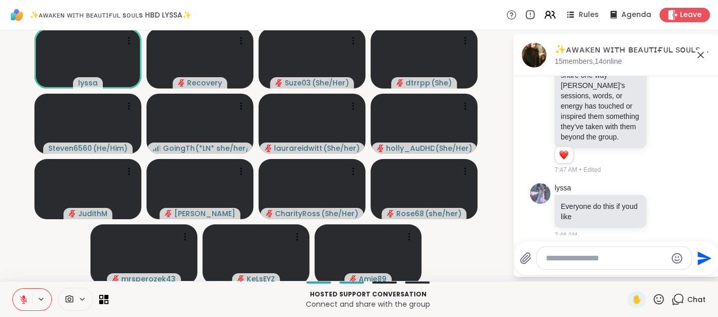
scroll to position [7155, 0]
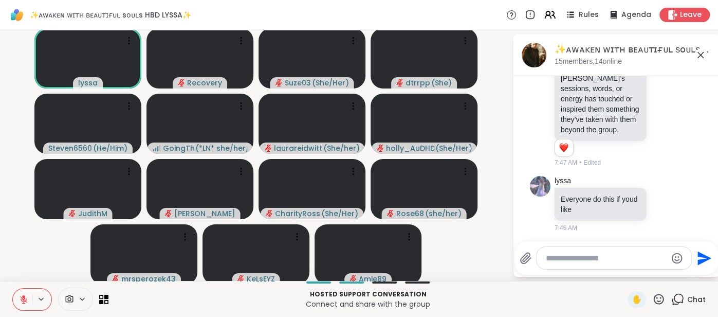
click at [22, 292] on button at bounding box center [23, 299] width 20 height 22
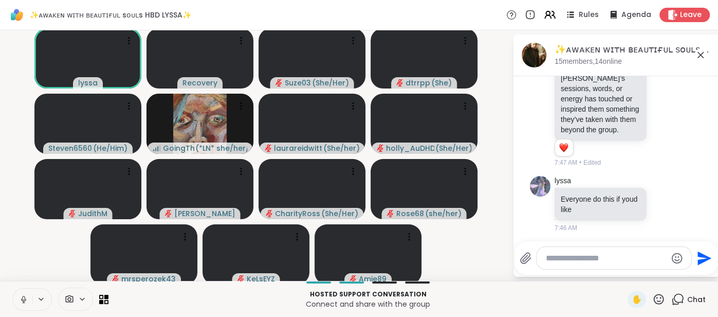
click at [24, 291] on button at bounding box center [23, 299] width 20 height 22
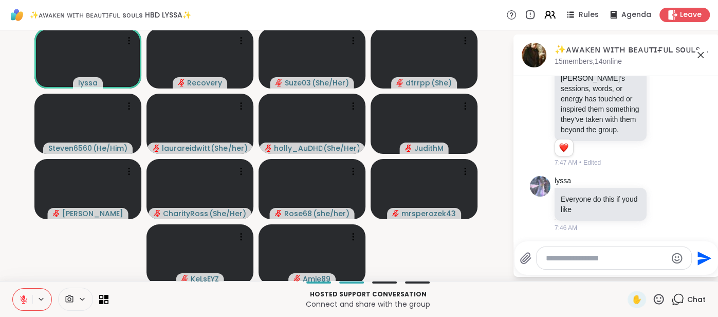
click at [549, 259] on textarea "Type your message" at bounding box center [606, 258] width 120 height 10
type textarea "*"
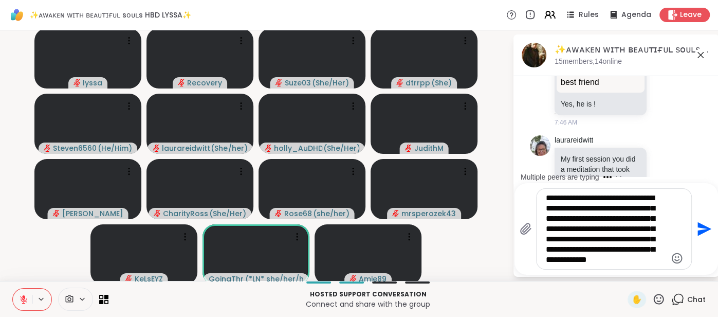
scroll to position [7399, 0]
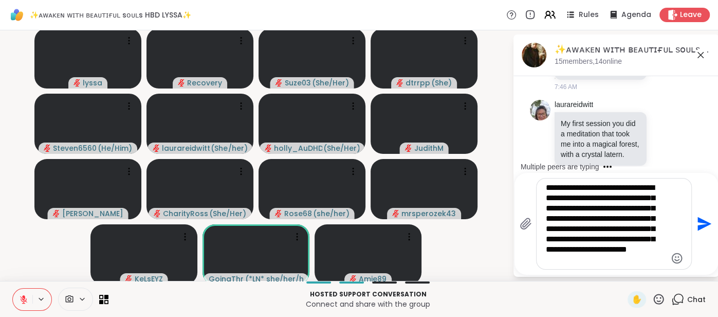
type textarea "**********"
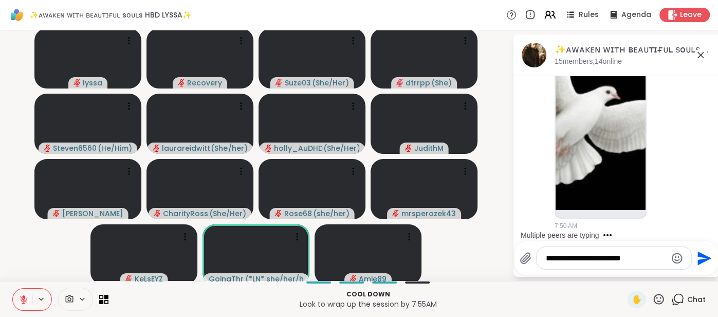
scroll to position [8044, 0]
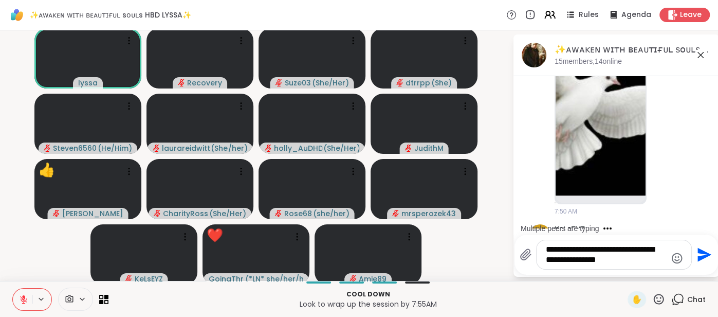
type textarea "**********"
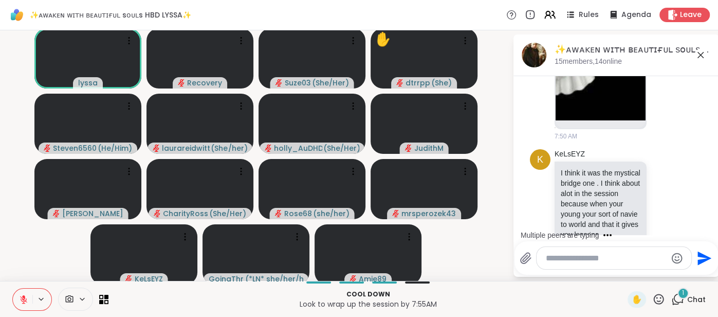
scroll to position [8174, 0]
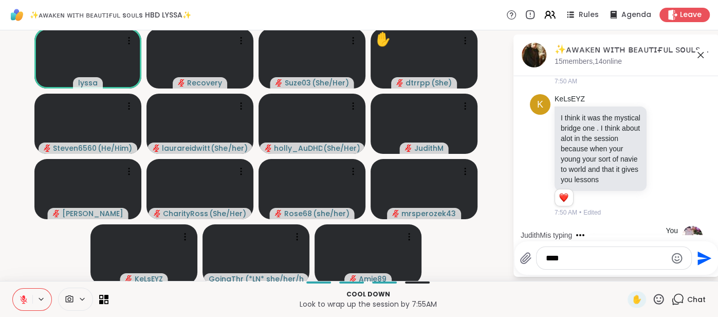
type textarea "*****"
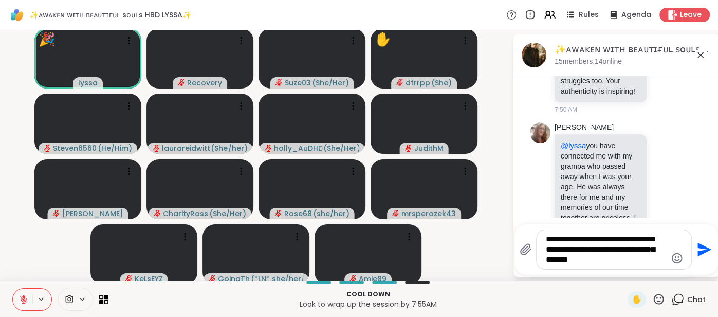
scroll to position [8680, 0]
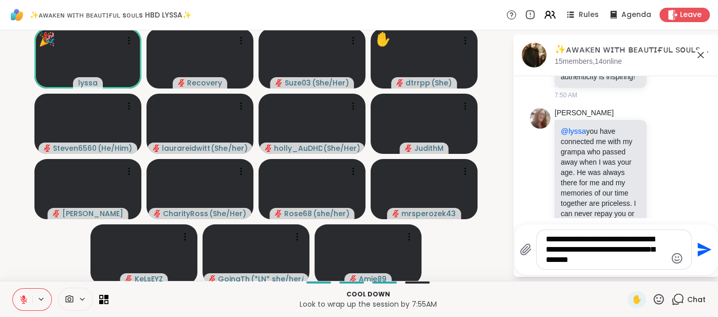
type textarea "**********"
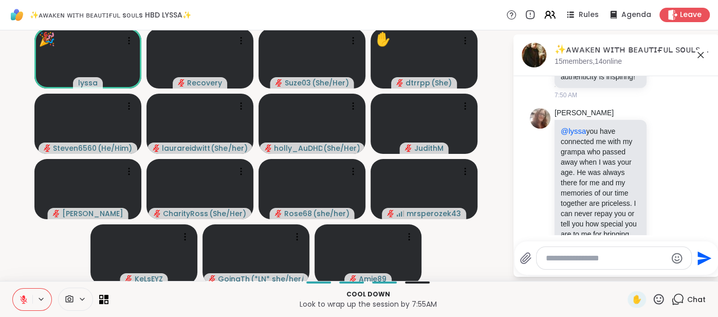
scroll to position [8759, 0]
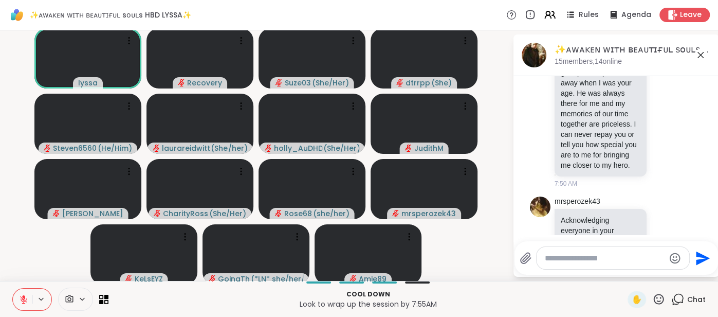
click at [697, 57] on icon at bounding box center [700, 55] width 12 height 12
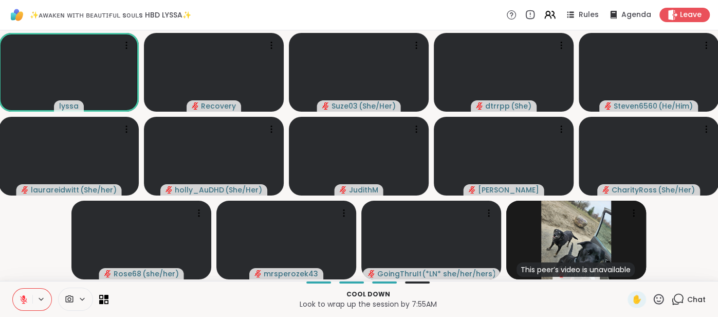
click at [688, 294] on span "Chat" at bounding box center [696, 299] width 18 height 10
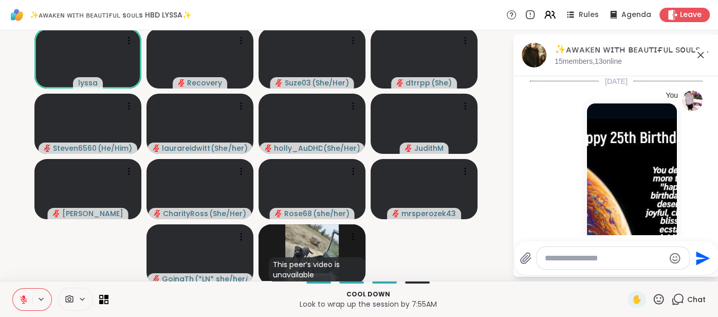
scroll to position [8748, 0]
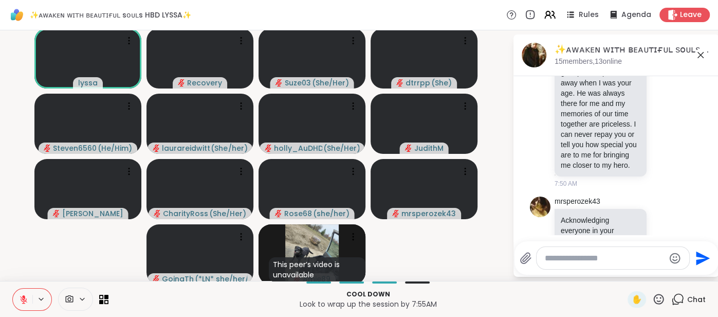
click at [561, 257] on textarea "Type your message" at bounding box center [605, 258] width 120 height 10
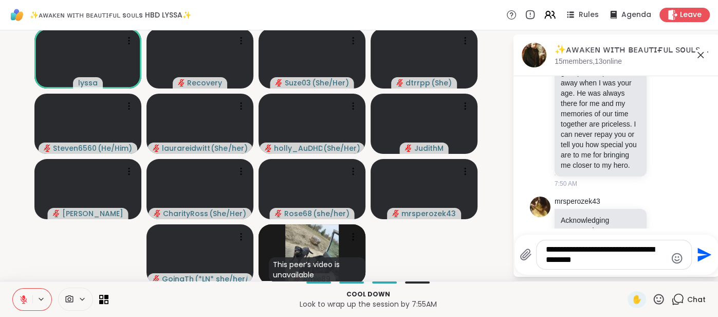
type textarea "**********"
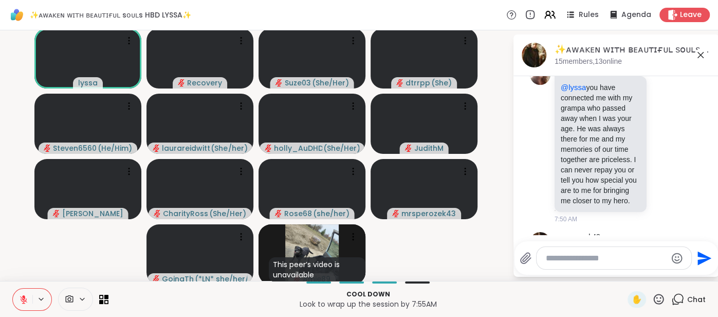
scroll to position [8712, 0]
click at [663, 265] on icon at bounding box center [664, 270] width 9 height 10
click at [560, 244] on button "Select Reaction: Thumbs up" at bounding box center [560, 254] width 21 height 21
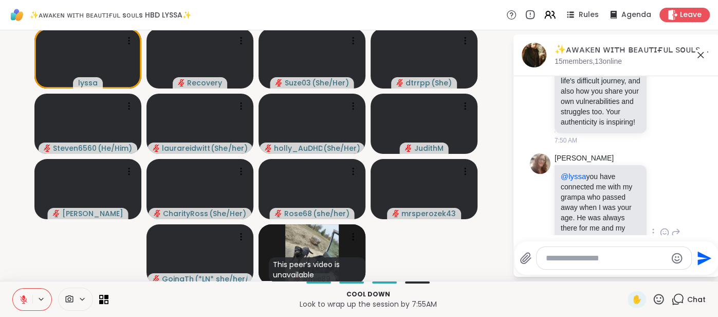
scroll to position [8625, 0]
click at [661, 227] on icon at bounding box center [664, 232] width 9 height 10
click at [566, 205] on button "Select Reaction: Thumbs up" at bounding box center [560, 215] width 21 height 21
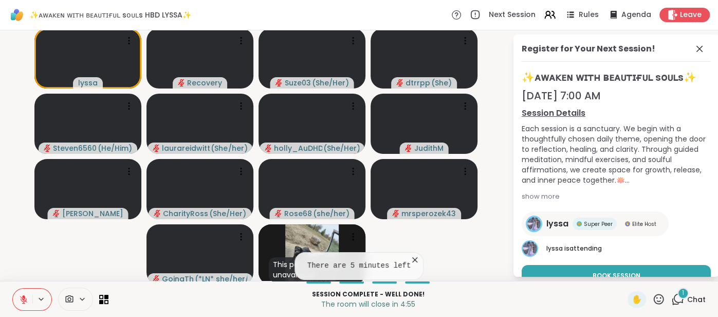
click at [693, 43] on span at bounding box center [700, 49] width 14 height 12
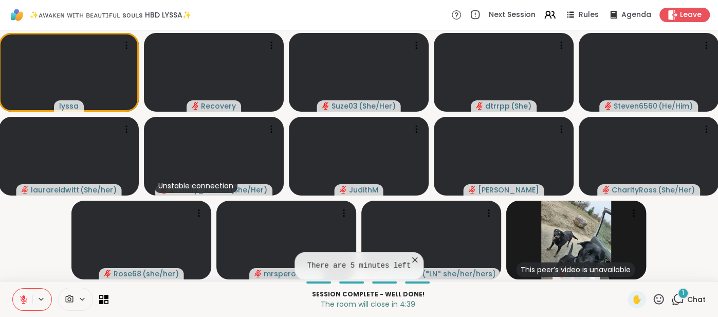
click at [411, 259] on icon at bounding box center [415, 259] width 10 height 10
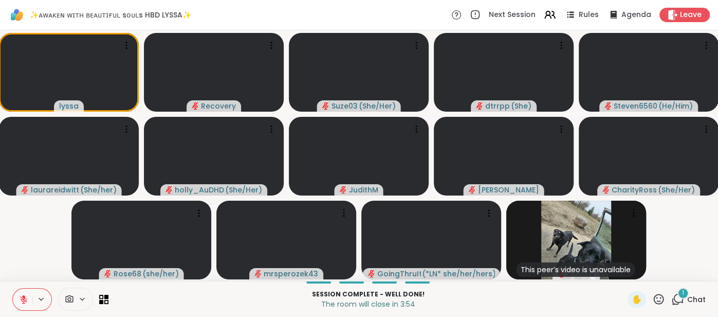
click at [659, 301] on icon at bounding box center [658, 298] width 13 height 13
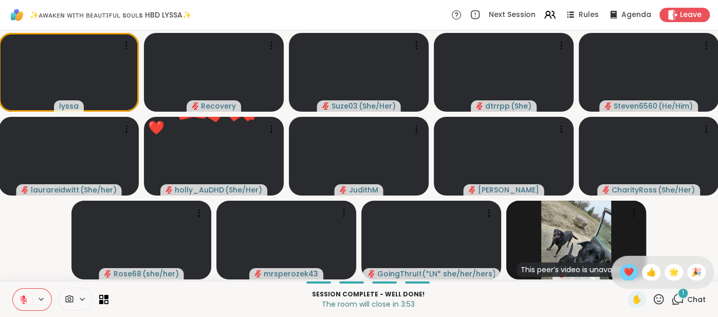
click at [628, 273] on span "❤️" at bounding box center [628, 272] width 10 height 12
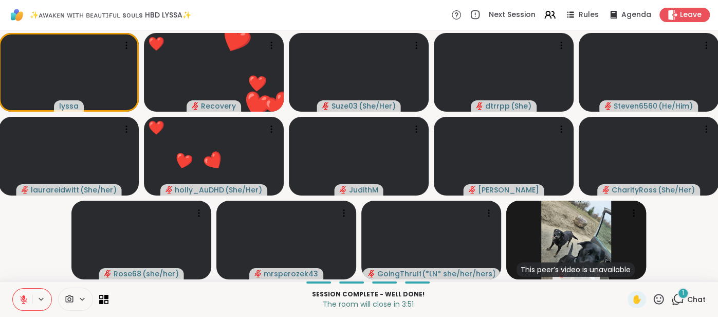
click at [692, 295] on span "Chat" at bounding box center [696, 299] width 18 height 10
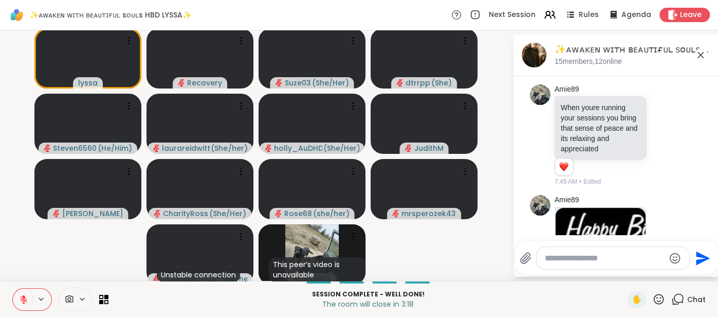
scroll to position [7778, 0]
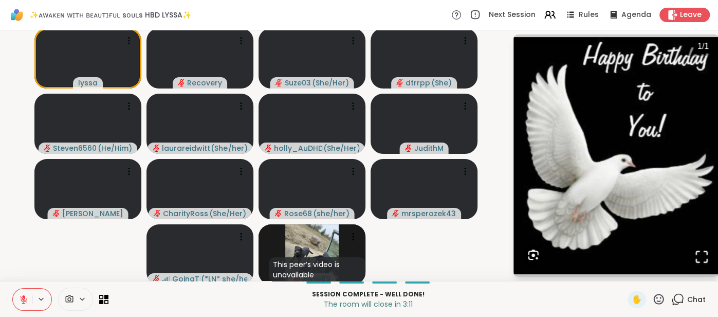
click at [698, 300] on span "Chat" at bounding box center [696, 299] width 18 height 10
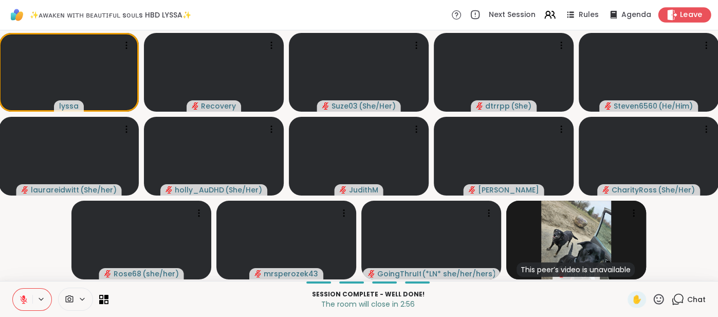
click at [696, 16] on span "Leave" at bounding box center [691, 15] width 23 height 11
click at [656, 298] on icon at bounding box center [659, 298] width 10 height 10
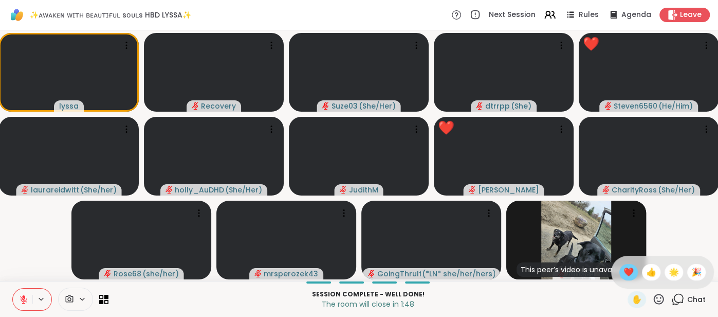
click at [627, 271] on span "❤️" at bounding box center [628, 272] width 10 height 12
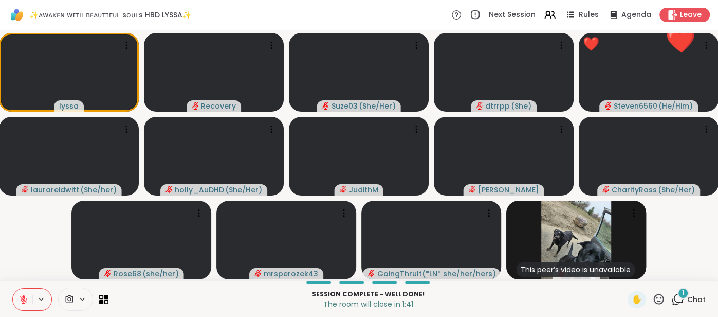
click at [687, 292] on div "1" at bounding box center [682, 292] width 11 height 11
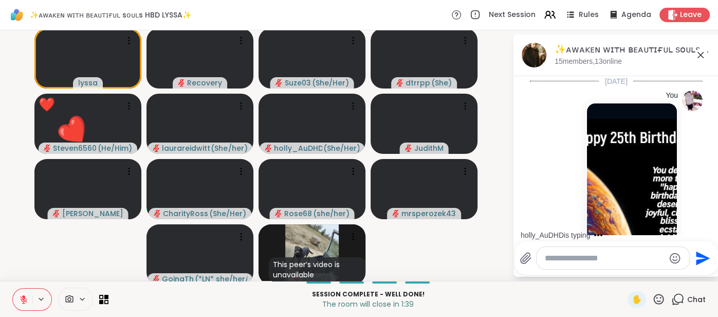
scroll to position [9102, 0]
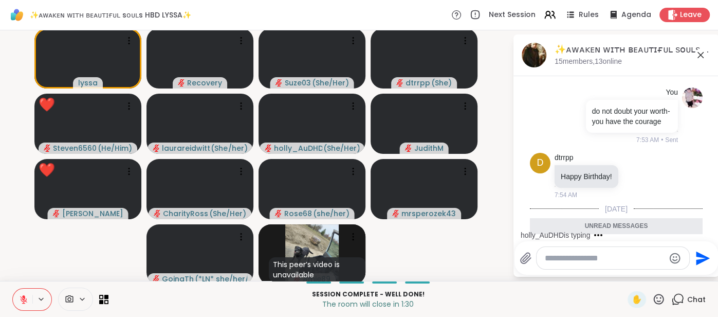
click at [696, 61] on div "✨ᴀᴡᴀᴋᴇɴ ᴡɪᴛʜ ʙᴇᴀᴜᴛɪғᴜʟ sᴏᴜʟs HBD LYSSA✨, Sep 15 15 members, 13 online" at bounding box center [632, 54] width 156 height 23
click at [699, 55] on icon at bounding box center [700, 55] width 6 height 6
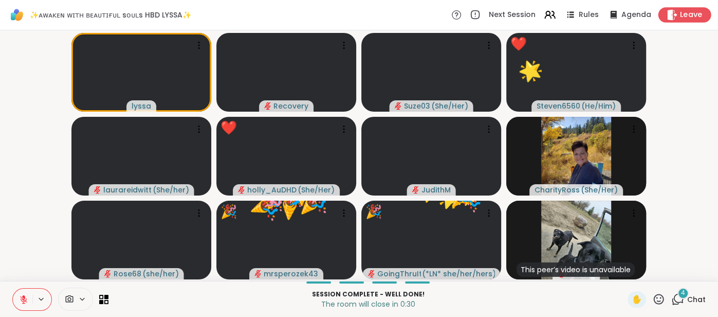
click at [679, 20] on div "Leave" at bounding box center [684, 14] width 53 height 15
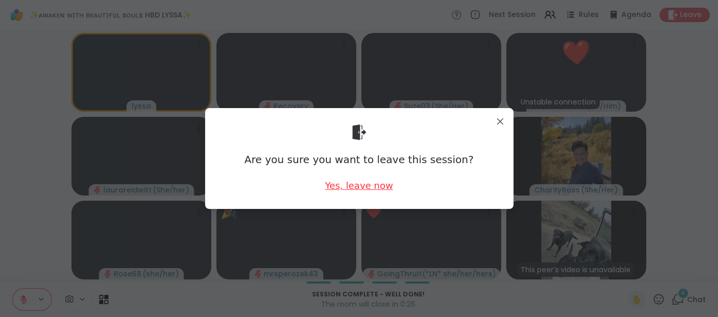
click at [347, 186] on div "Yes, leave now" at bounding box center [359, 185] width 68 height 13
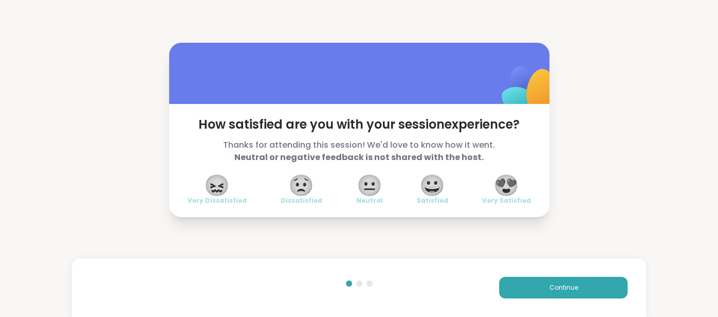
click at [498, 181] on span "😍" at bounding box center [506, 185] width 26 height 18
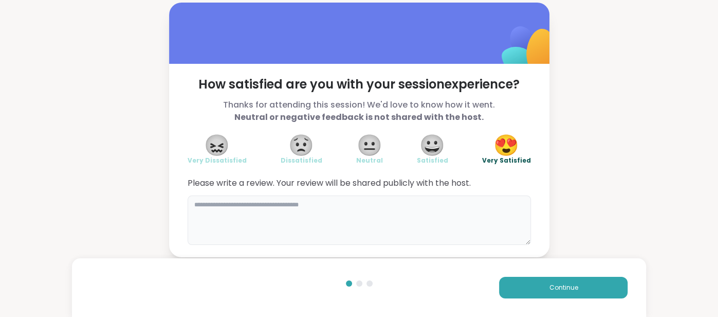
click at [452, 202] on textarea at bounding box center [359, 219] width 343 height 49
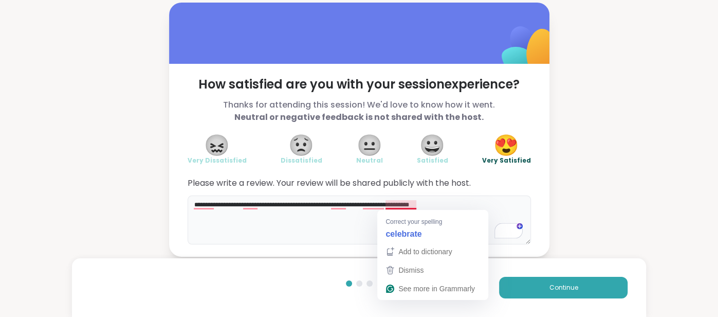
click at [394, 208] on textarea "**********" at bounding box center [359, 219] width 343 height 49
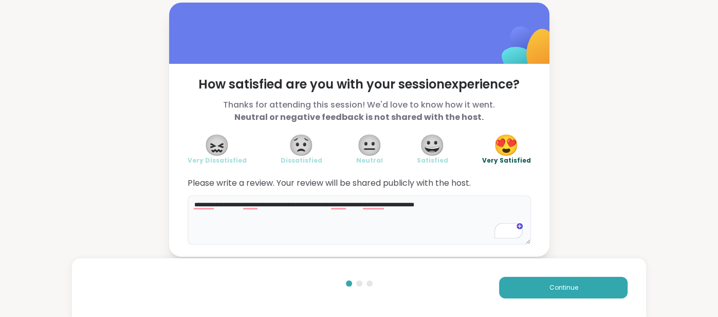
click at [413, 207] on textarea "**********" at bounding box center [359, 219] width 343 height 49
click at [431, 204] on textarea "**********" at bounding box center [359, 219] width 343 height 49
click at [467, 205] on textarea "**********" at bounding box center [359, 219] width 343 height 49
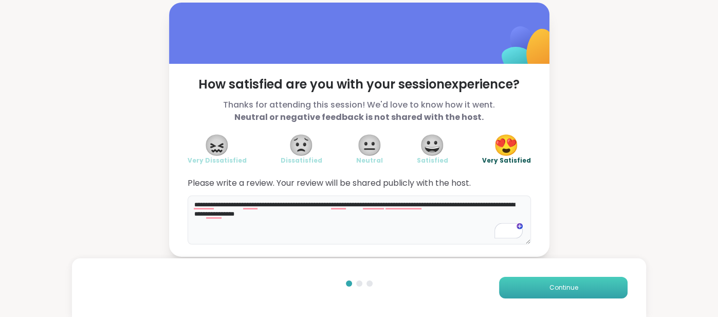
type textarea "**********"
click at [569, 295] on button "Continue" at bounding box center [563, 287] width 128 height 22
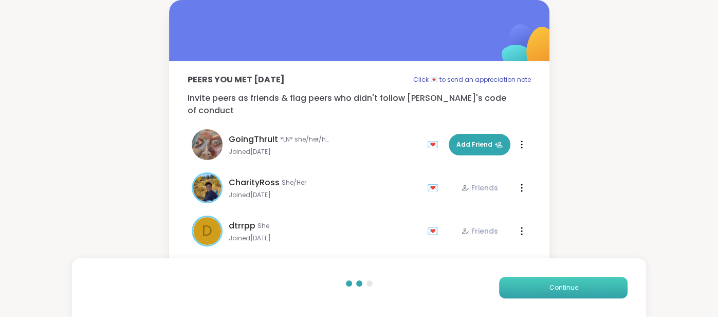
click at [569, 295] on button "Continue" at bounding box center [563, 287] width 128 height 22
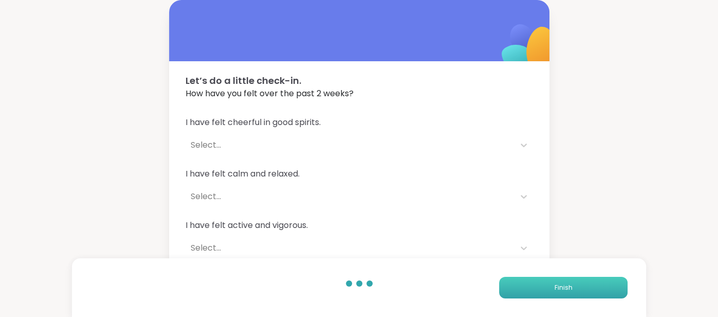
click at [569, 295] on button "Finish" at bounding box center [563, 287] width 128 height 22
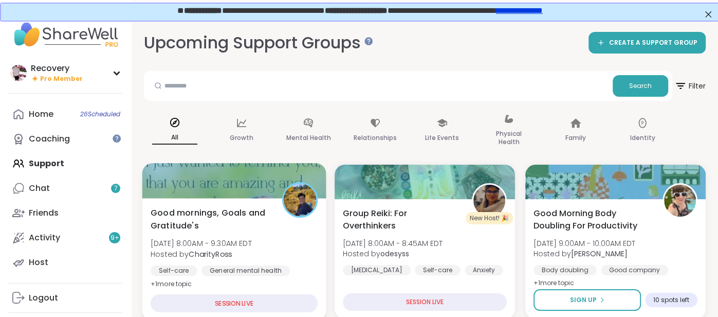
click at [252, 238] on span "[DATE] 8:00AM - 9:30AM EDT" at bounding box center [201, 243] width 101 height 10
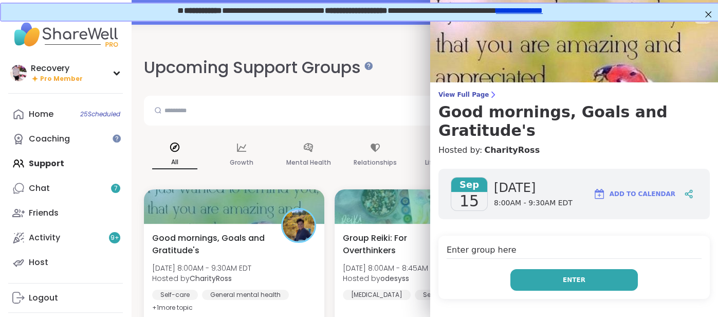
click at [526, 269] on button "Enter" at bounding box center [573, 280] width 127 height 22
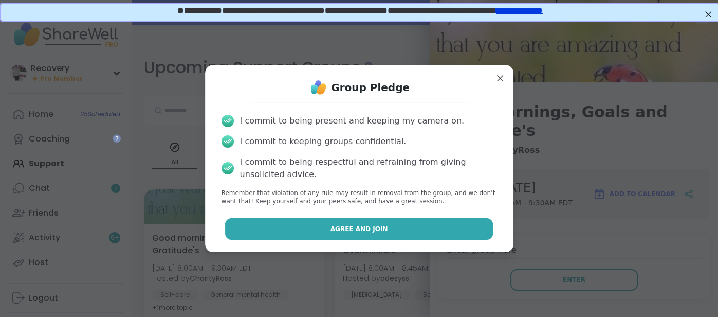
click at [398, 224] on button "Agree and Join" at bounding box center [359, 229] width 268 height 22
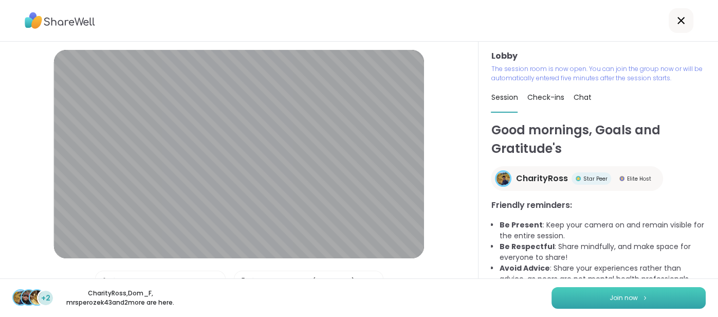
click at [564, 292] on button "Join now" at bounding box center [628, 298] width 154 height 22
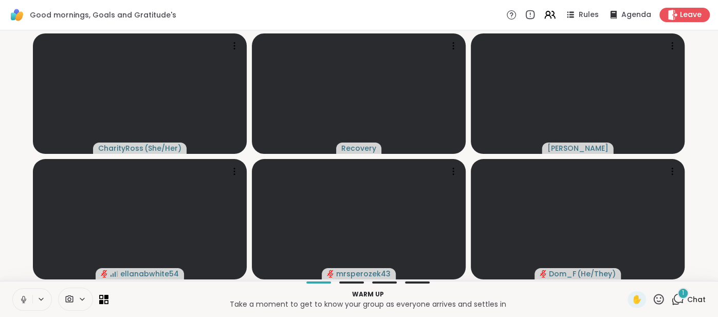
click at [695, 293] on div "1 Chat" at bounding box center [688, 299] width 34 height 16
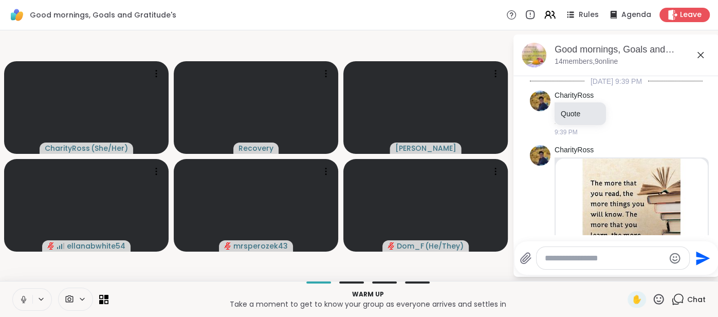
scroll to position [1047, 0]
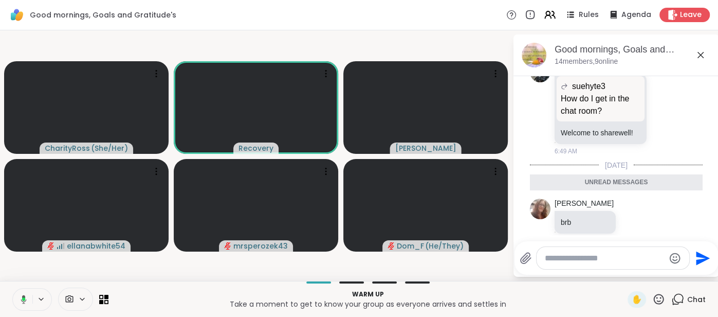
click at [700, 53] on icon at bounding box center [700, 55] width 12 height 12
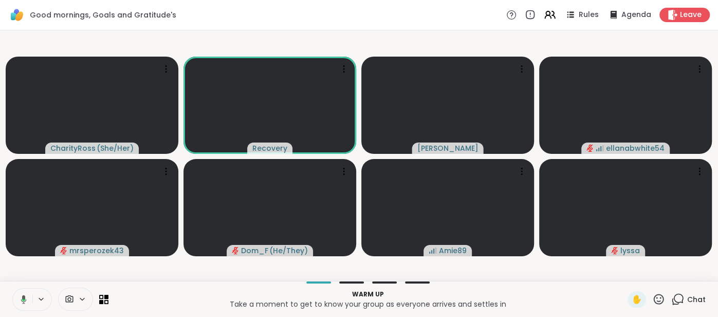
click at [16, 299] on button at bounding box center [21, 299] width 21 height 22
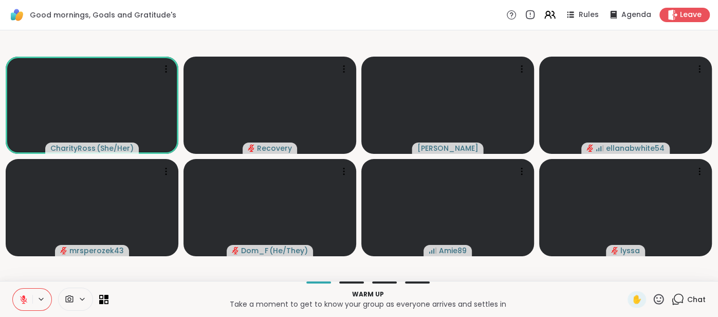
click at [23, 289] on button at bounding box center [23, 299] width 20 height 22
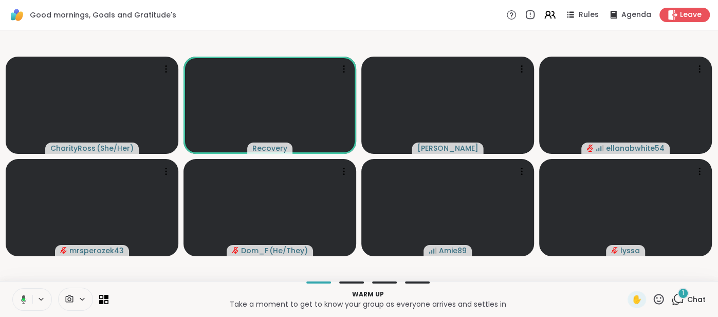
click at [16, 297] on button at bounding box center [21, 299] width 21 height 22
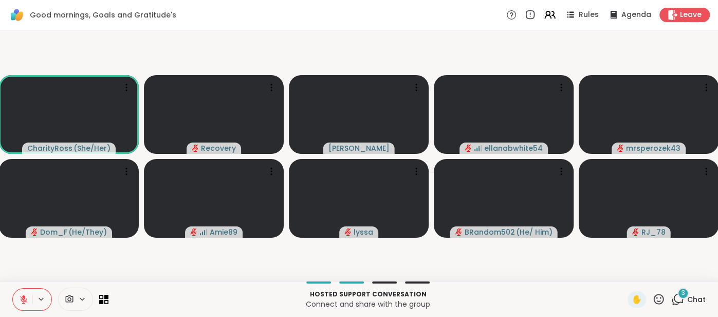
click at [19, 294] on icon at bounding box center [23, 298] width 9 height 9
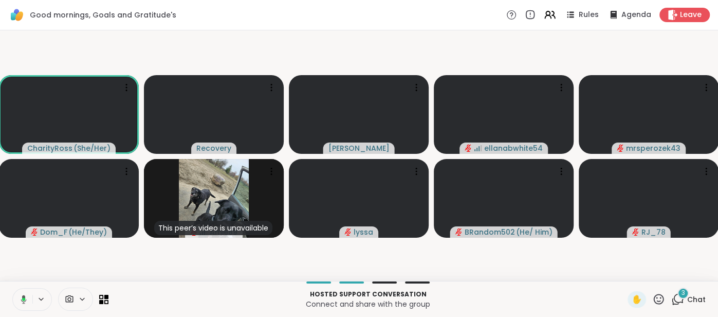
click at [19, 291] on button at bounding box center [21, 299] width 21 height 22
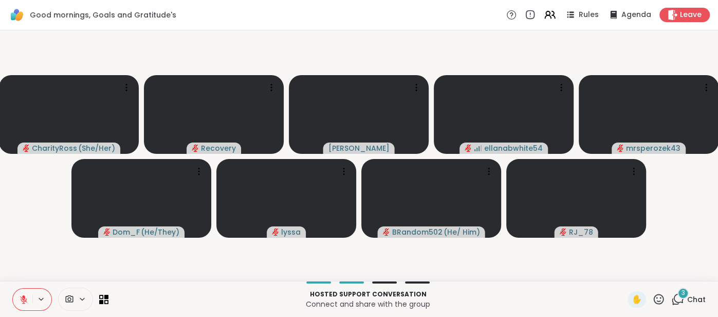
click at [689, 295] on div "3" at bounding box center [682, 292] width 11 height 11
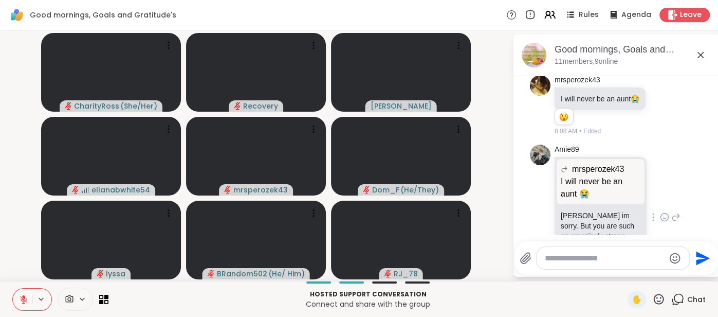
scroll to position [1339, 0]
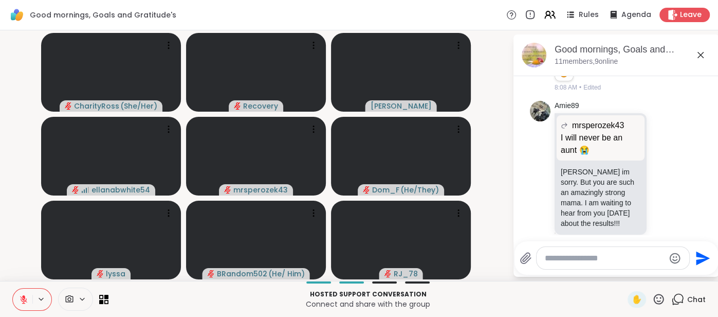
click at [19, 295] on icon at bounding box center [23, 298] width 9 height 9
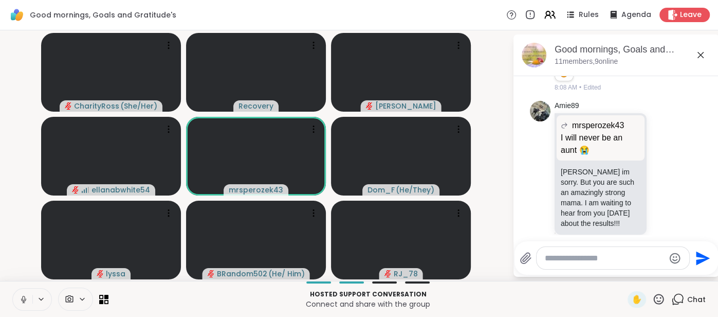
click at [700, 54] on icon at bounding box center [700, 55] width 6 height 6
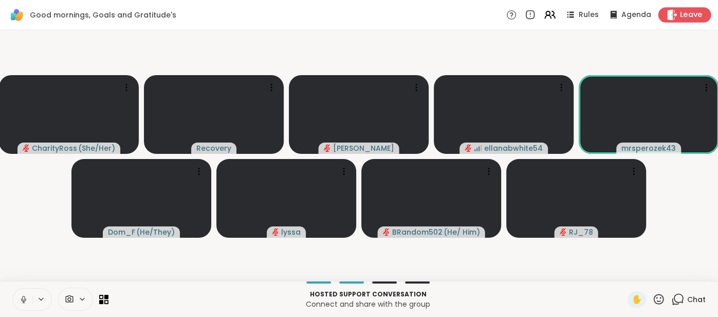
click at [685, 16] on span "Leave" at bounding box center [691, 15] width 23 height 11
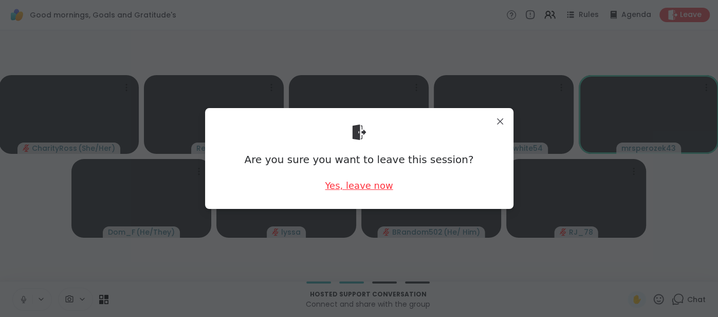
click at [369, 189] on div "Yes, leave now" at bounding box center [359, 185] width 68 height 13
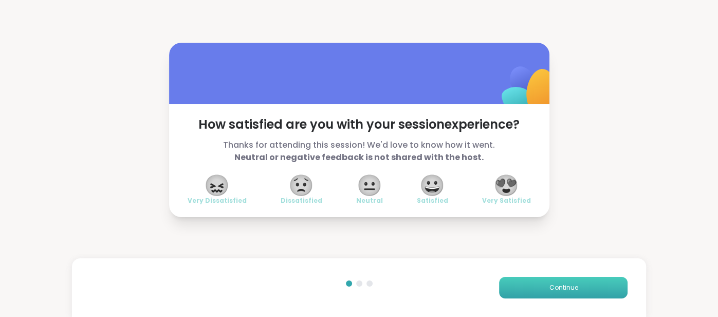
click at [513, 280] on button "Continue" at bounding box center [563, 287] width 128 height 22
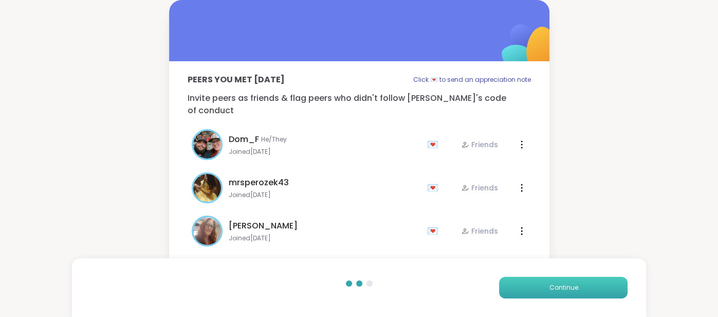
click at [513, 280] on button "Continue" at bounding box center [563, 287] width 128 height 22
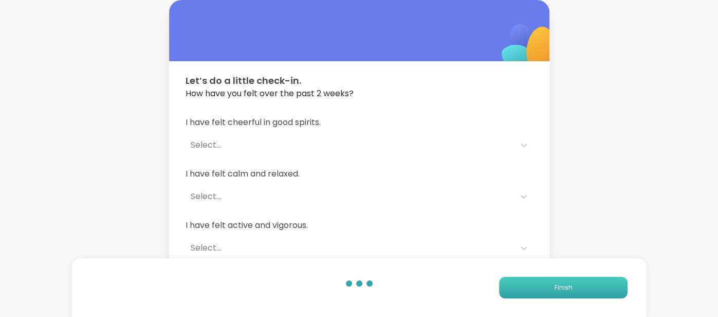
click at [513, 280] on button "Finish" at bounding box center [563, 287] width 128 height 22
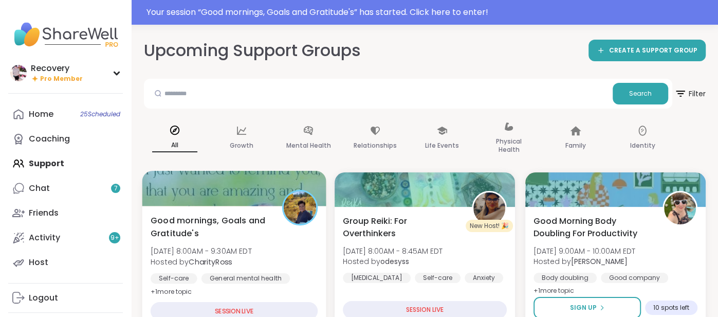
click at [248, 202] on div at bounding box center [234, 188] width 184 height 35
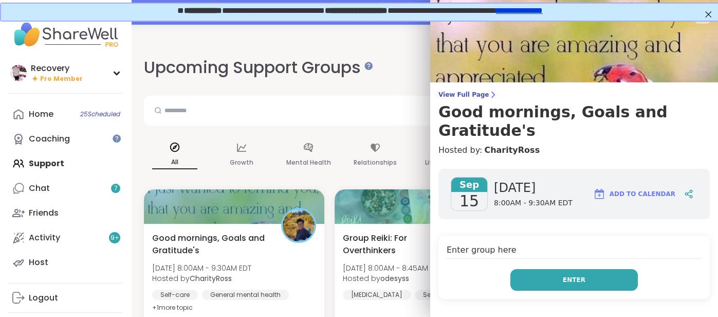
click at [558, 269] on button "Enter" at bounding box center [573, 280] width 127 height 22
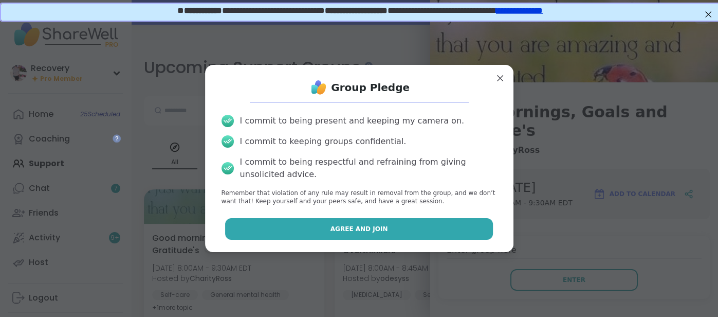
click at [446, 227] on button "Agree and Join" at bounding box center [359, 229] width 268 height 22
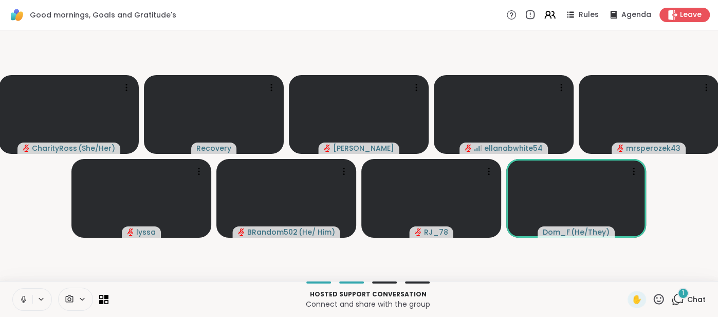
click at [695, 300] on span "Chat" at bounding box center [696, 299] width 18 height 10
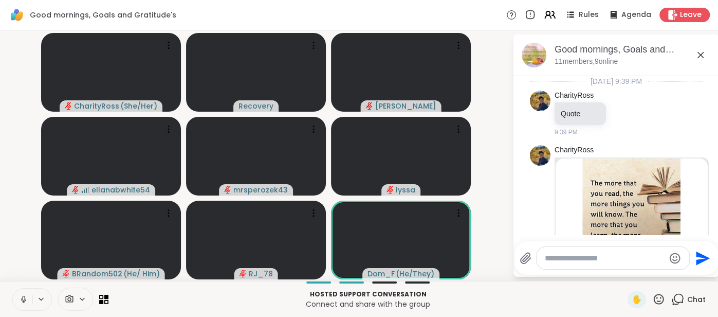
scroll to position [1403, 0]
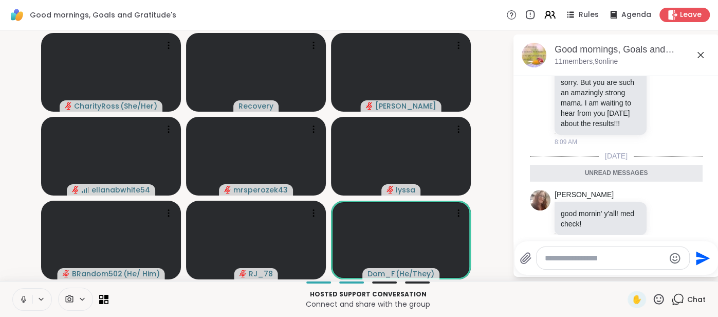
click at [702, 55] on icon at bounding box center [700, 55] width 12 height 12
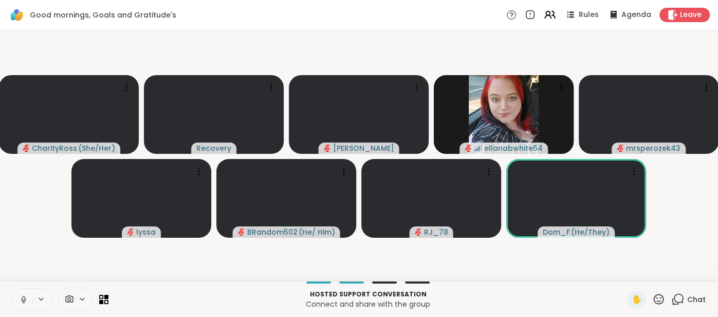
click at [19, 299] on icon at bounding box center [23, 298] width 9 height 9
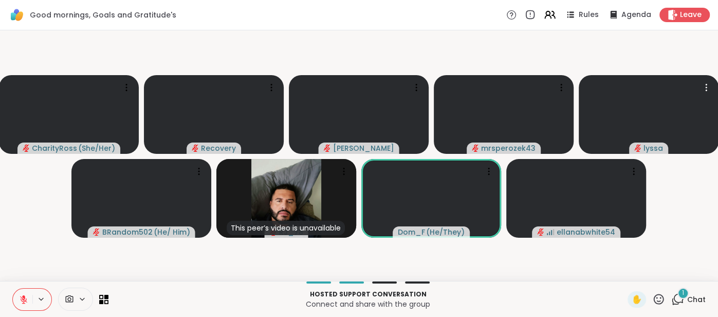
click at [22, 293] on button at bounding box center [23, 299] width 20 height 22
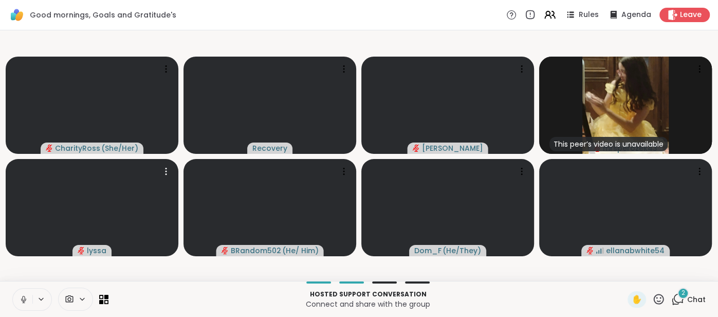
click at [13, 296] on button at bounding box center [23, 299] width 20 height 22
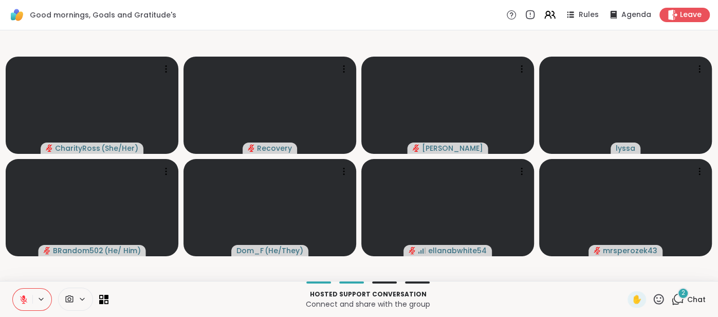
click at [17, 301] on button at bounding box center [23, 299] width 20 height 22
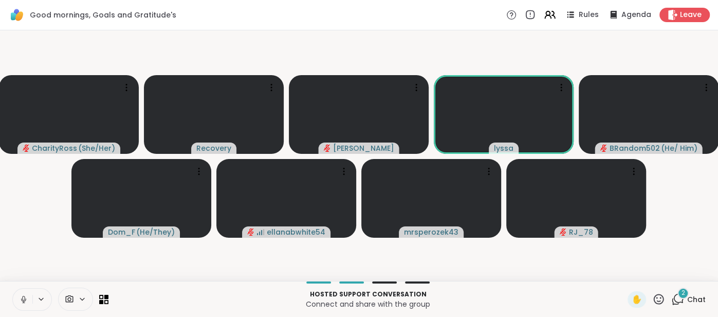
click at [694, 290] on div "Hosted support conversation Connect and share with the group ✋ 2 Chat" at bounding box center [359, 299] width 718 height 36
click at [693, 296] on span "Chat" at bounding box center [696, 299] width 18 height 10
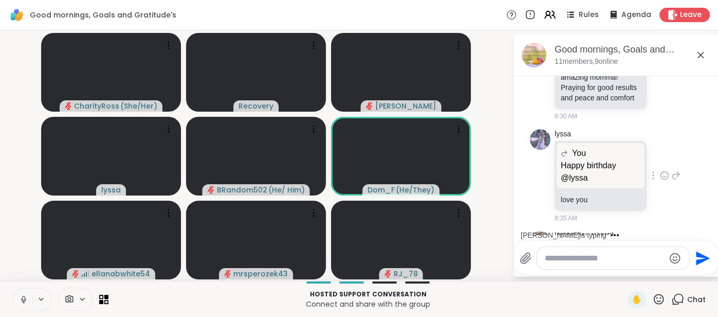
scroll to position [1728, 0]
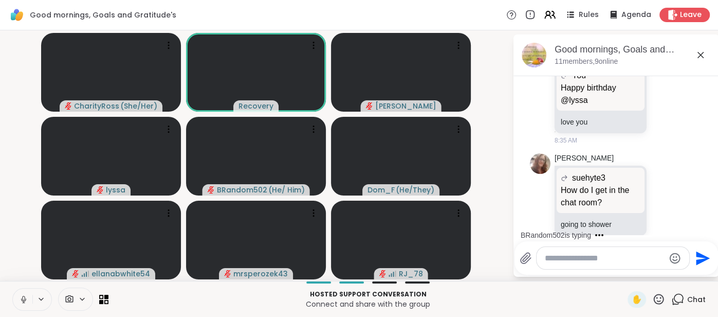
click at [704, 57] on icon at bounding box center [700, 55] width 12 height 12
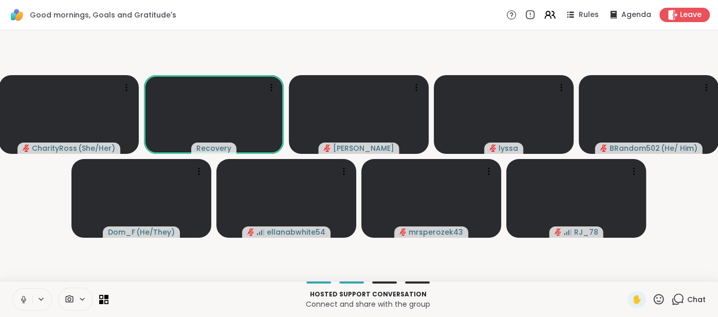
click at [10, 310] on div "Hosted support conversation Connect and share with the group ✋ Chat" at bounding box center [359, 299] width 718 height 36
click at [18, 297] on button at bounding box center [23, 299] width 20 height 22
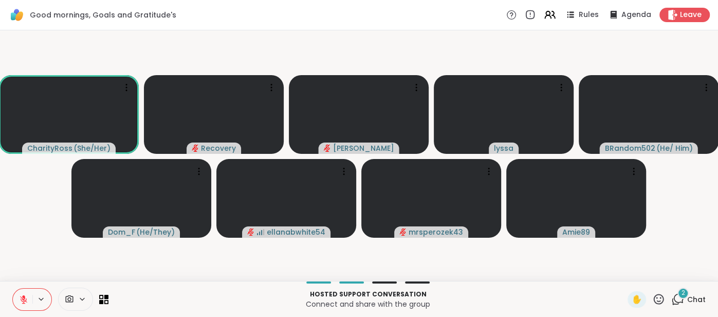
click at [18, 292] on button at bounding box center [23, 299] width 20 height 22
click at [18, 294] on button at bounding box center [23, 299] width 20 height 22
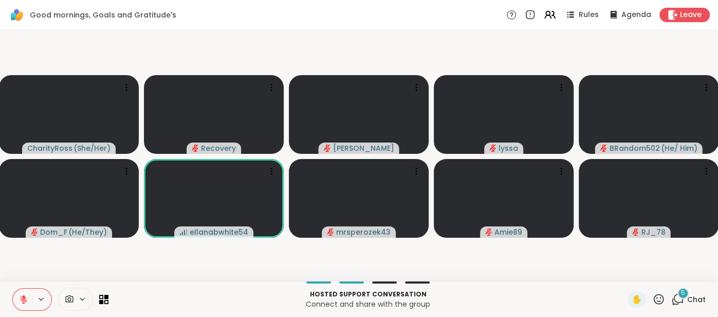
click at [663, 298] on icon at bounding box center [658, 298] width 13 height 13
click at [627, 276] on span "❤️" at bounding box center [628, 272] width 10 height 12
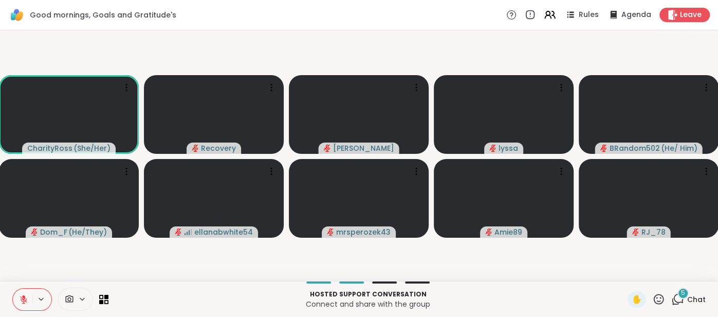
click at [30, 298] on button at bounding box center [23, 299] width 20 height 22
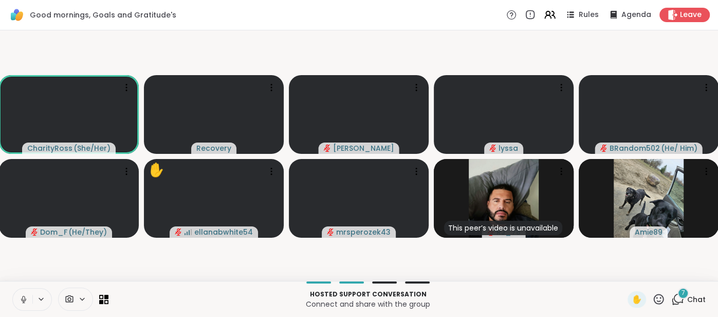
click at [15, 296] on button at bounding box center [23, 299] width 20 height 22
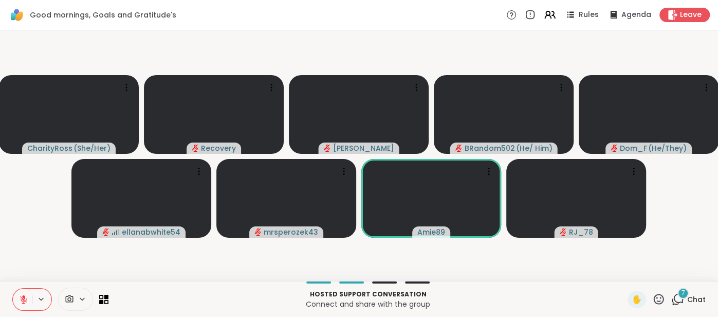
click at [694, 290] on div "Hosted support conversation Connect and share with the group ✋ 7 Chat" at bounding box center [359, 299] width 718 height 36
click at [692, 297] on span "Chat" at bounding box center [696, 299] width 18 height 10
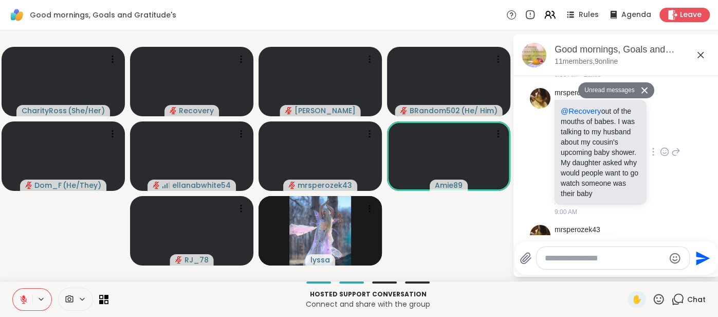
scroll to position [2286, 0]
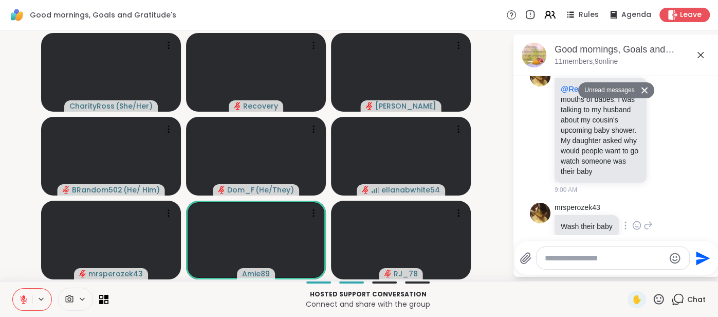
click at [635, 220] on icon at bounding box center [636, 225] width 9 height 10
click at [588, 204] on div "Select Reaction: Joy" at bounding box center [591, 208] width 9 height 9
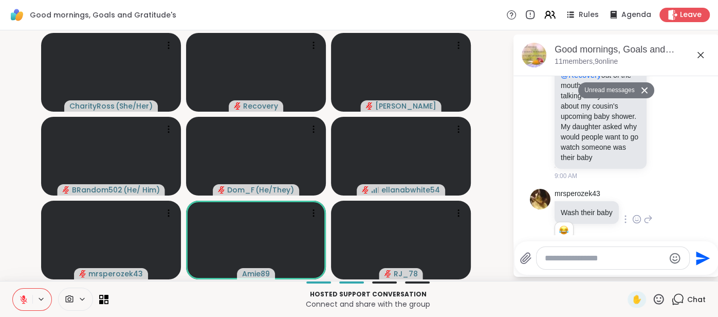
scroll to position [2301, 0]
click at [702, 55] on icon at bounding box center [700, 55] width 12 height 12
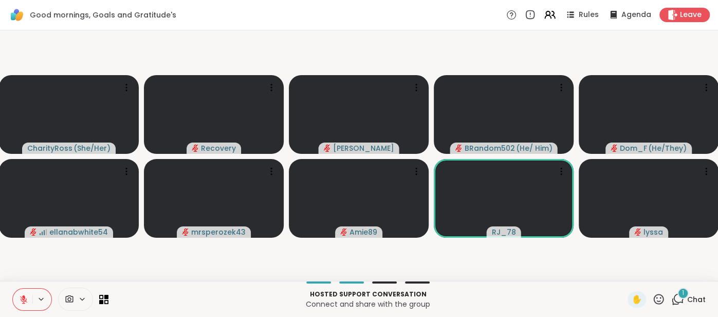
click at [551, 299] on p "Connect and share with the group" at bounding box center [368, 304] width 507 height 10
click at [693, 296] on span "Chat" at bounding box center [696, 299] width 18 height 10
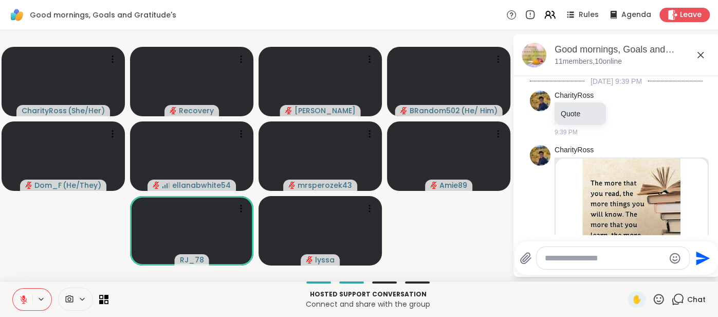
scroll to position [2365, 0]
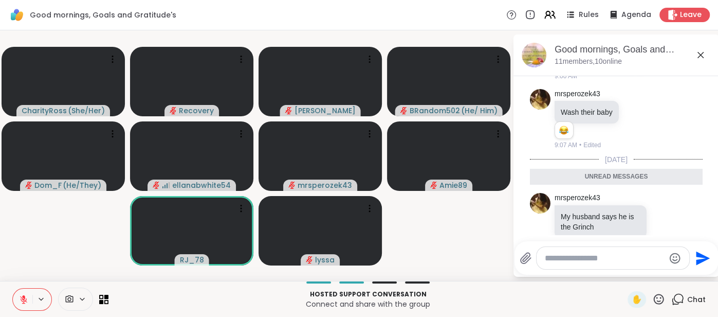
click at [702, 56] on icon at bounding box center [700, 55] width 12 height 12
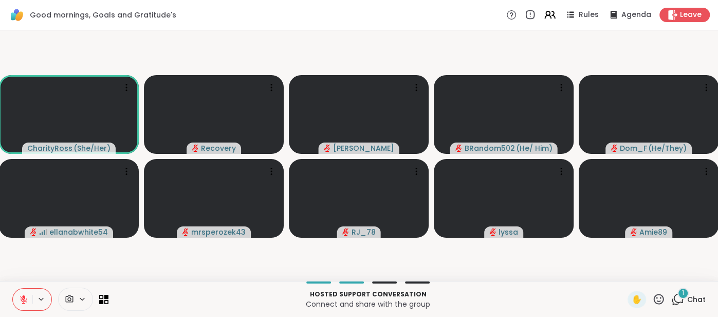
click at [23, 299] on icon at bounding box center [23, 298] width 7 height 7
click at [682, 18] on span "Leave" at bounding box center [691, 15] width 23 height 11
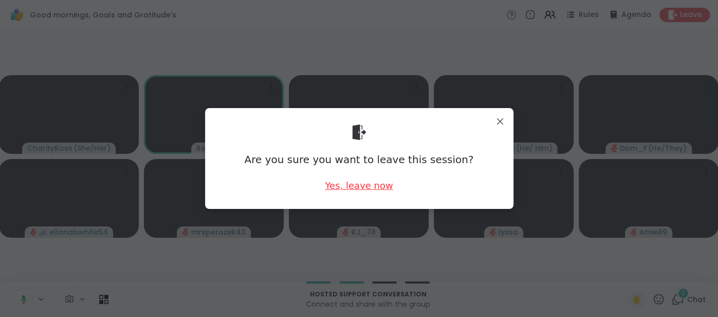
click at [341, 184] on div "Yes, leave now" at bounding box center [359, 185] width 68 height 13
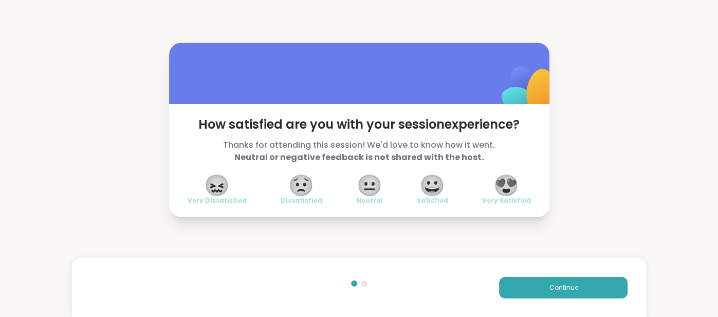
click at [502, 189] on span "😍" at bounding box center [506, 185] width 26 height 18
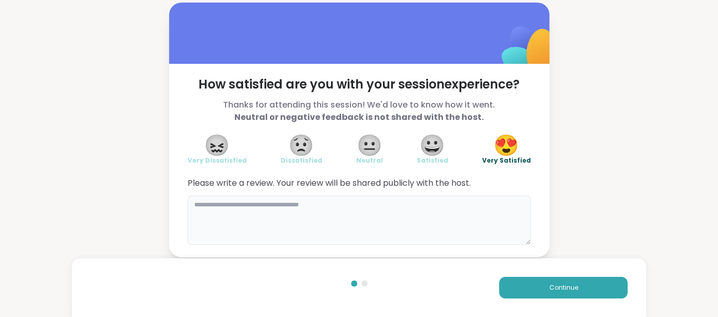
click at [477, 201] on textarea at bounding box center [359, 219] width 343 height 49
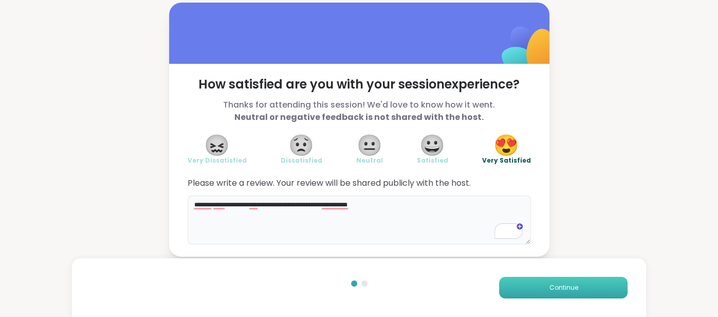
type textarea "**********"
click at [529, 285] on button "Continue" at bounding box center [563, 287] width 128 height 22
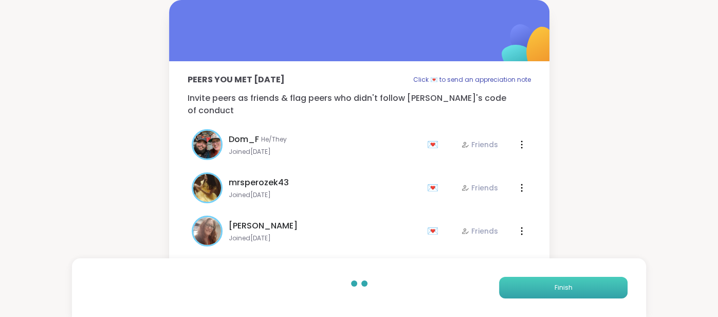
click at [529, 285] on button "Finish" at bounding box center [563, 287] width 128 height 22
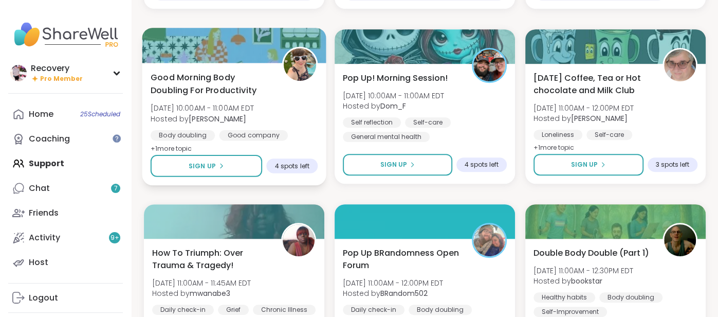
scroll to position [312, 0]
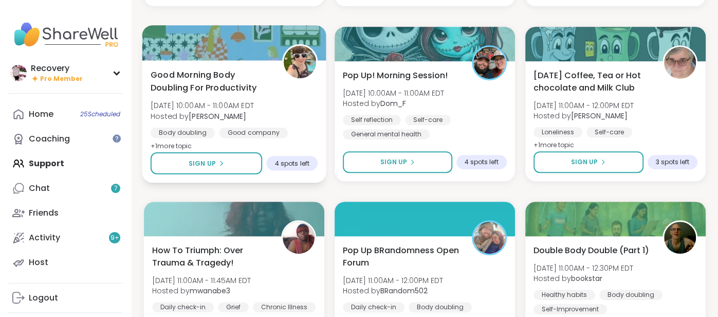
click at [283, 143] on div "Good Morning Body Doubling For Productivity [DATE] 10:00AM - 11:00AM EDT Hosted…" at bounding box center [234, 121] width 184 height 122
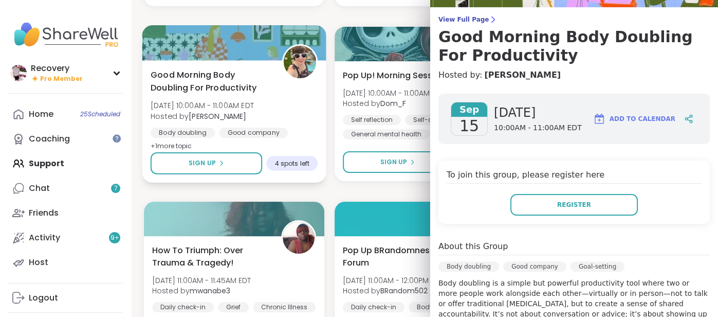
scroll to position [72, 0]
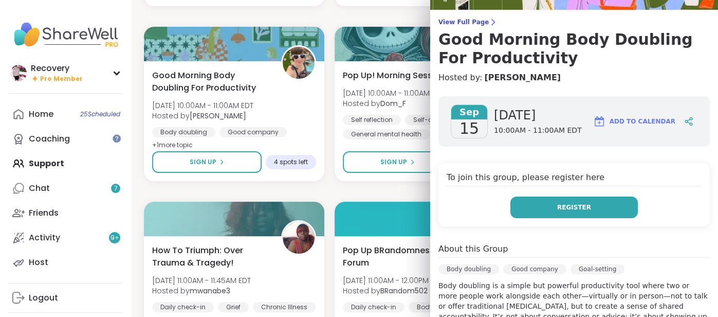
click at [609, 208] on button "Register" at bounding box center [573, 207] width 127 height 22
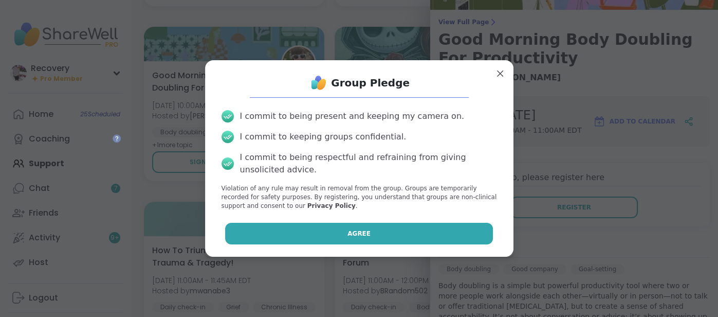
click at [304, 227] on button "Agree" at bounding box center [359, 234] width 268 height 22
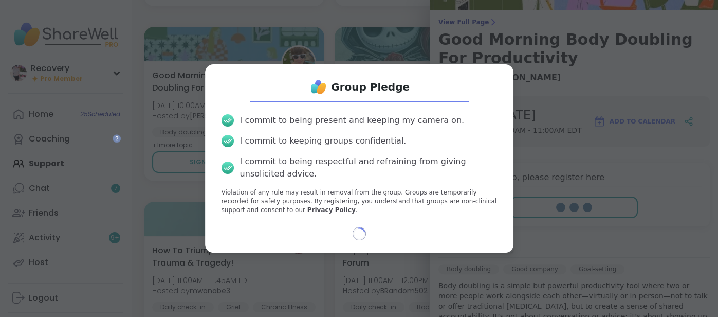
select select "**"
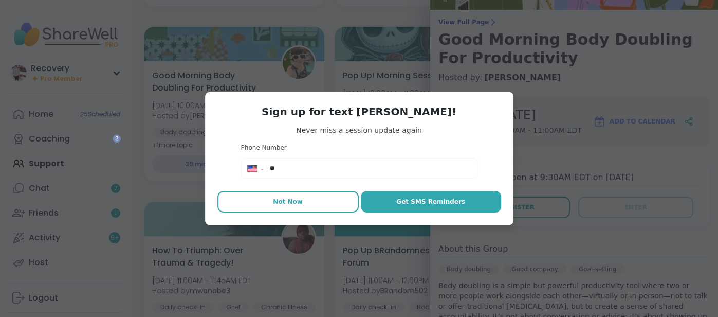
click at [290, 209] on button "Not Now" at bounding box center [287, 202] width 141 height 22
type textarea "*"
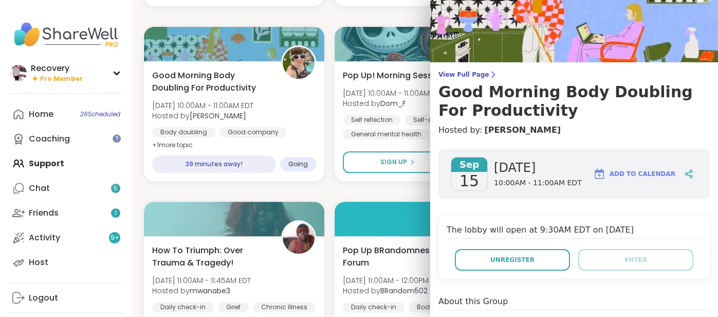
scroll to position [0, 0]
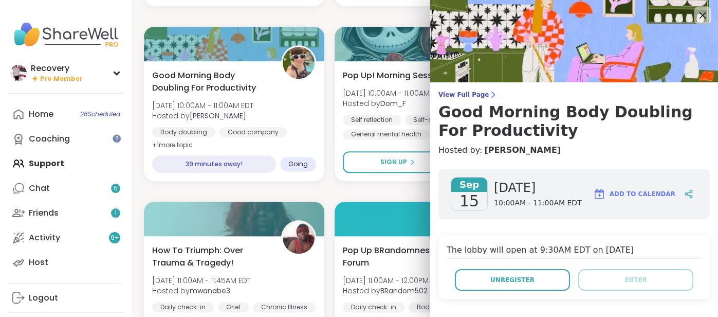
click at [694, 20] on div at bounding box center [702, 15] width 17 height 17
click at [705, 15] on icon at bounding box center [702, 15] width 13 height 13
